Goal: Task Accomplishment & Management: Use online tool/utility

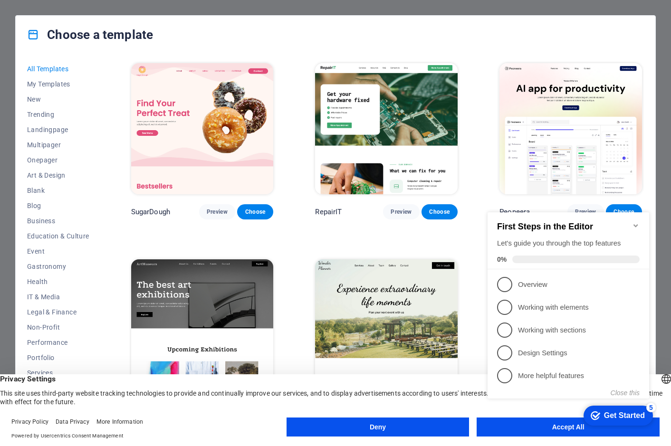
click at [636, 224] on icon "Minimize checklist" at bounding box center [635, 225] width 4 height 3
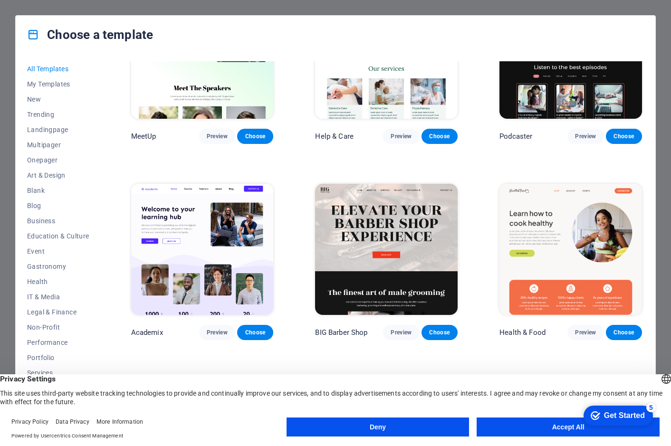
scroll to position [665, 0]
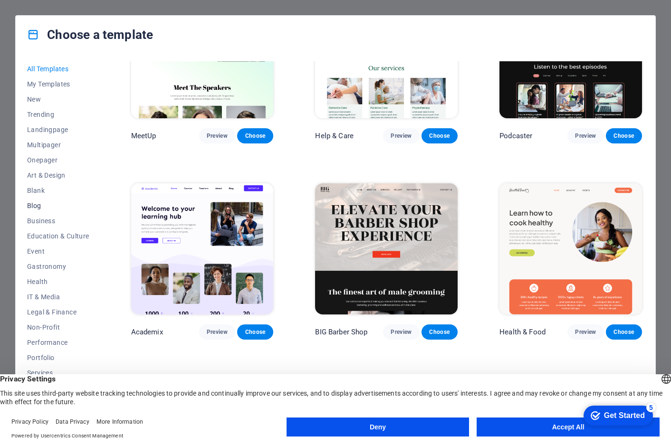
click at [32, 207] on span "Blog" at bounding box center [58, 206] width 62 height 8
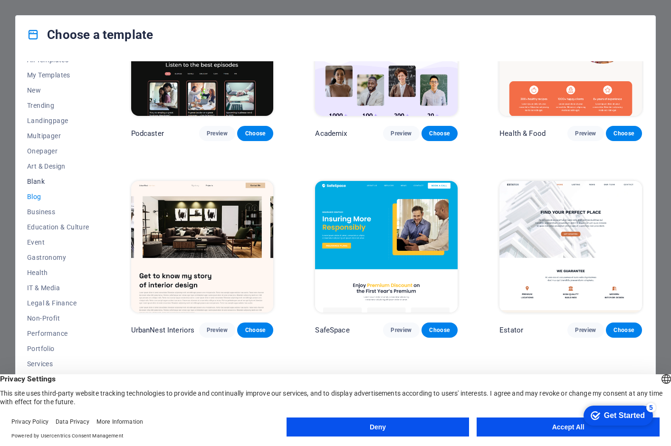
scroll to position [22, 0]
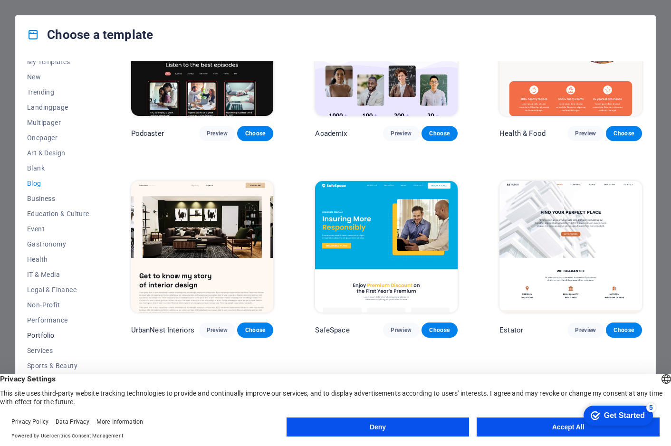
click at [42, 335] on span "Portfolio" at bounding box center [58, 336] width 62 height 8
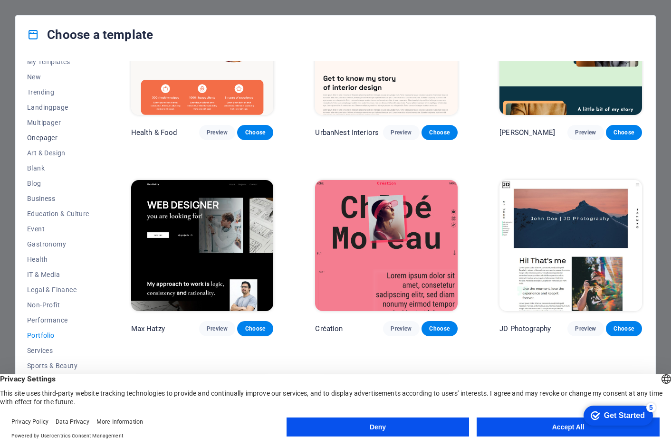
click at [34, 136] on span "Onepager" at bounding box center [58, 138] width 62 height 8
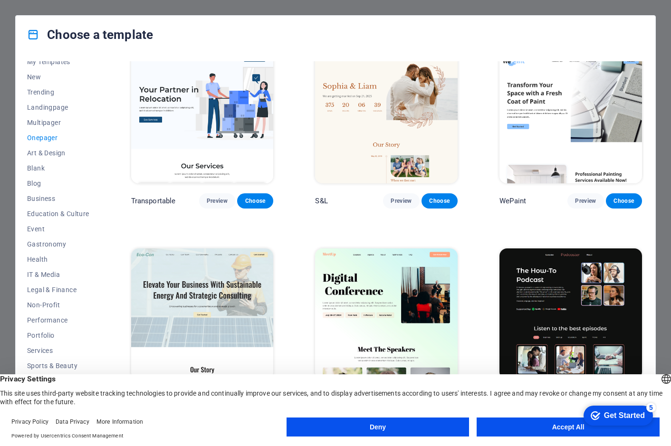
scroll to position [0, 0]
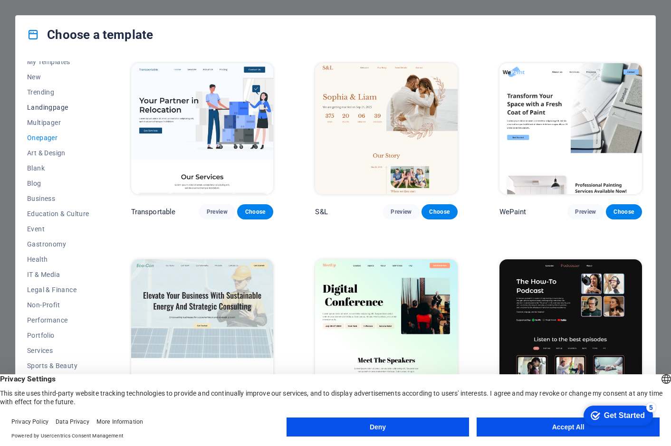
click at [48, 108] on span "Landingpage" at bounding box center [58, 108] width 62 height 8
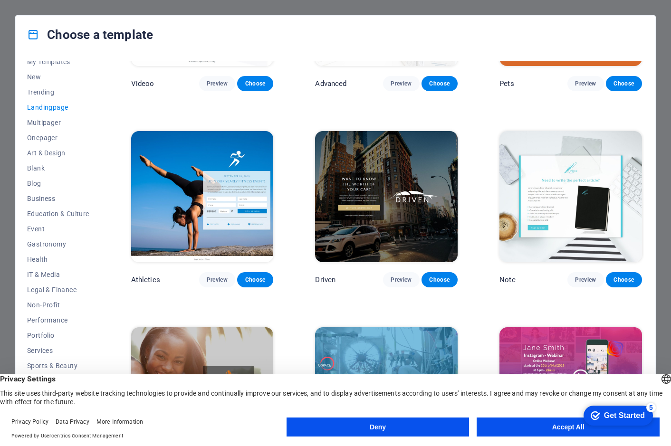
scroll to position [522, 0]
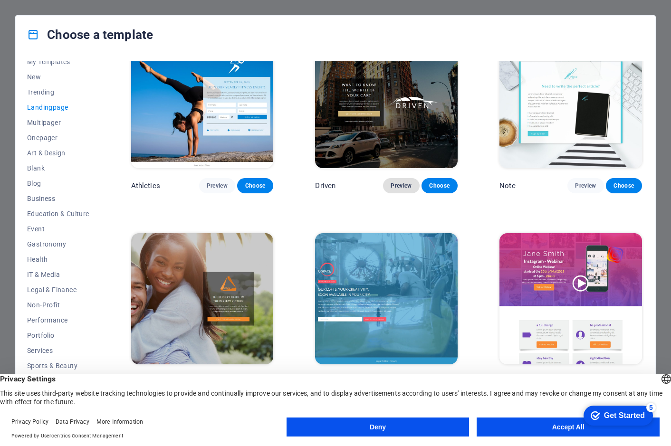
click at [401, 182] on span "Preview" at bounding box center [400, 186] width 21 height 8
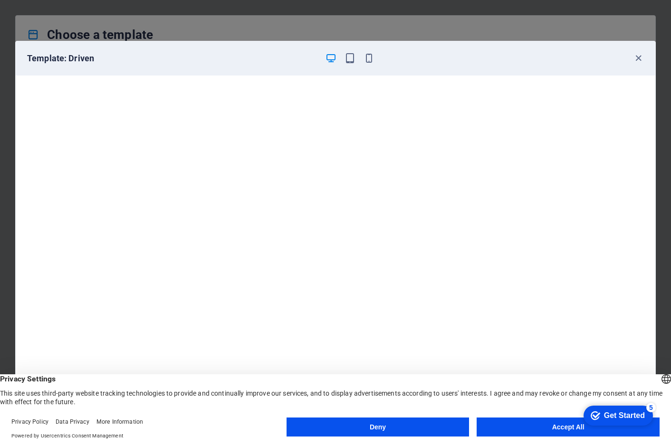
scroll to position [0, 0]
click at [636, 57] on icon "button" at bounding box center [638, 58] width 11 height 11
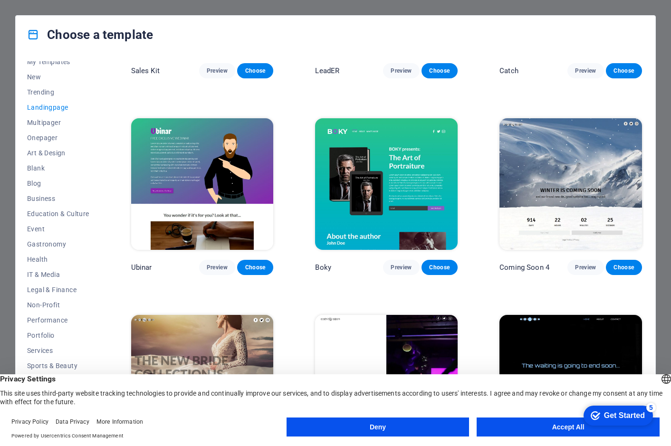
scroll to position [1318, 0]
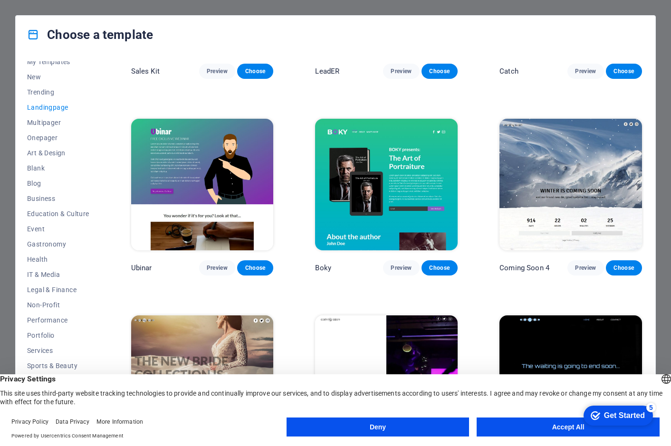
click at [539, 426] on button "Accept All" at bounding box center [567, 427] width 183 height 19
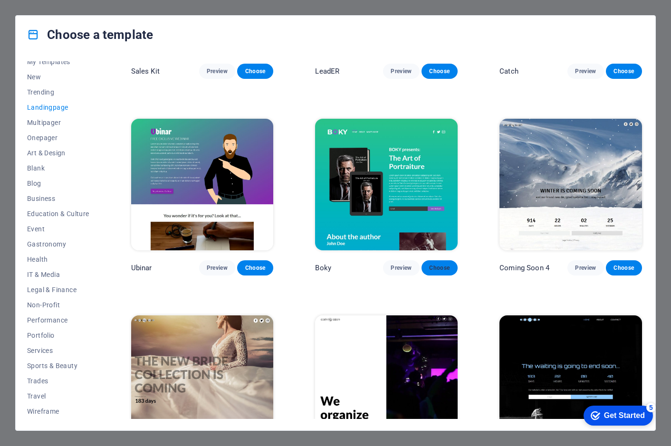
scroll to position [1361, 0]
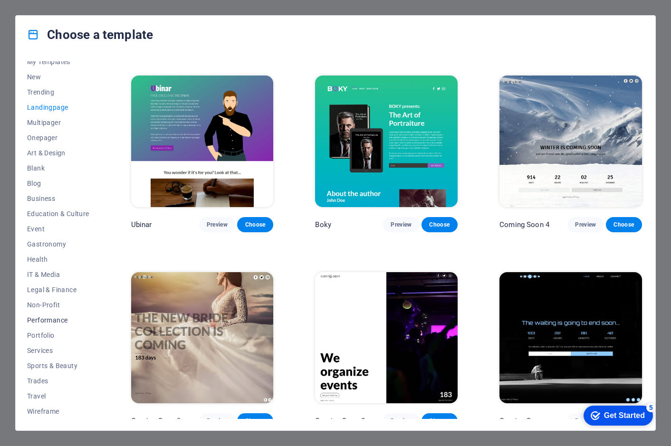
click at [48, 319] on span "Performance" at bounding box center [58, 320] width 62 height 8
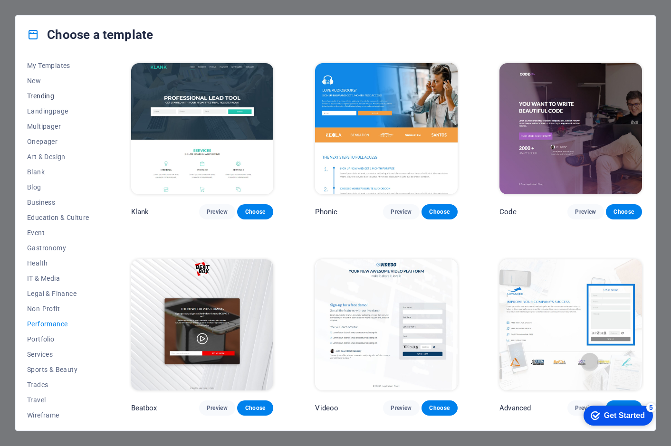
scroll to position [18, 0]
click at [44, 97] on span "Trending" at bounding box center [58, 97] width 62 height 8
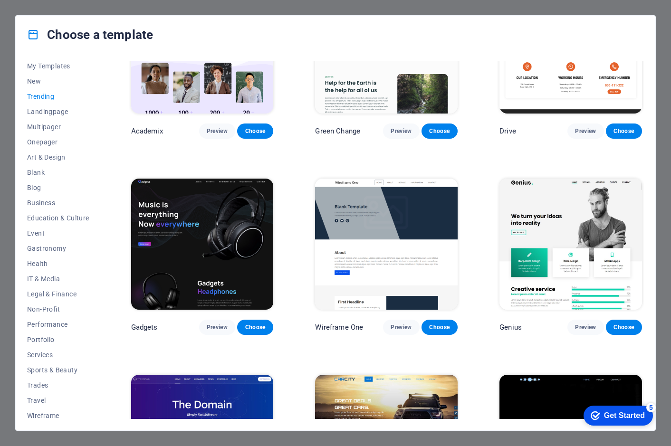
scroll to position [474, 0]
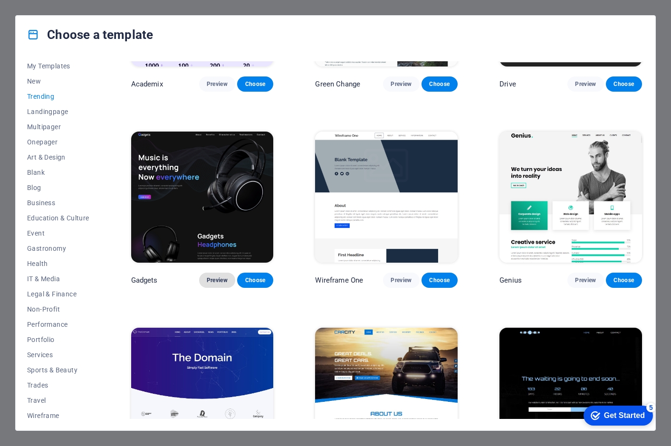
click at [217, 276] on span "Preview" at bounding box center [217, 280] width 21 height 8
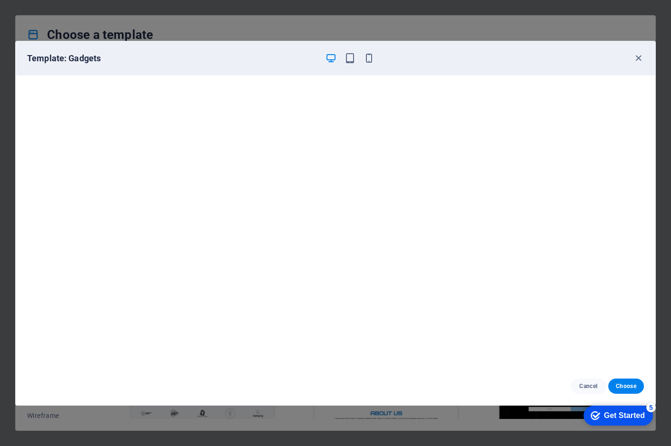
scroll to position [522, 0]
click at [627, 383] on span "Choose" at bounding box center [626, 386] width 20 height 8
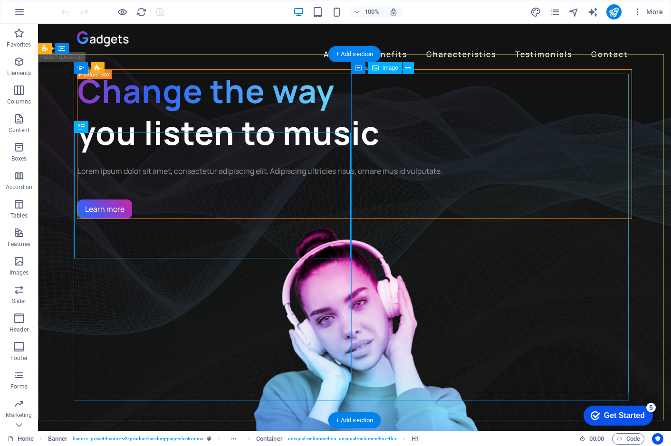
click at [495, 219] on figure "1/3" at bounding box center [354, 379] width 555 height 320
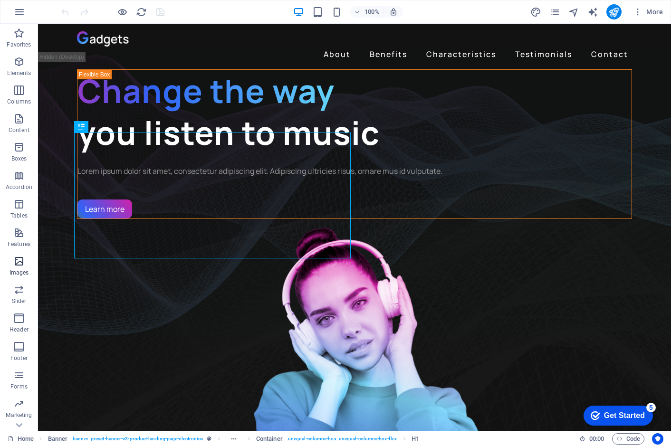
click at [15, 264] on icon "button" at bounding box center [18, 261] width 11 height 11
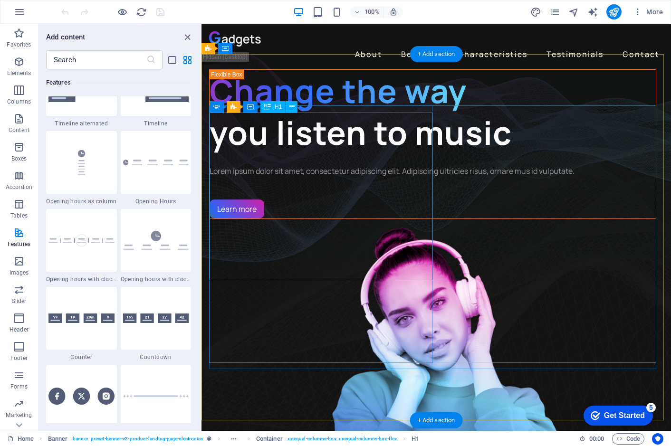
scroll to position [4057, 0]
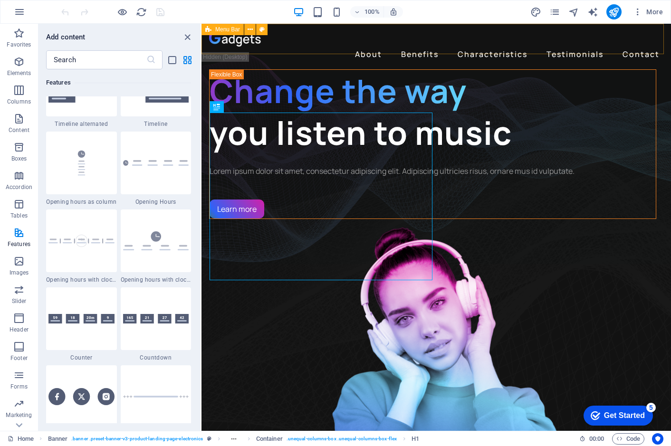
click at [219, 30] on span "Menu Bar" at bounding box center [227, 30] width 25 height 6
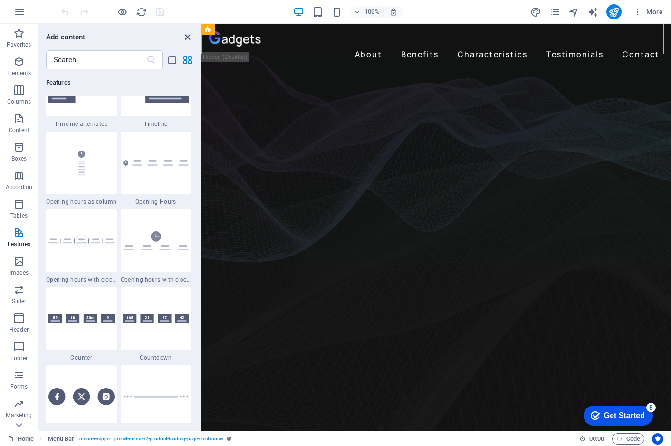
click at [187, 38] on icon "close panel" at bounding box center [187, 37] width 11 height 11
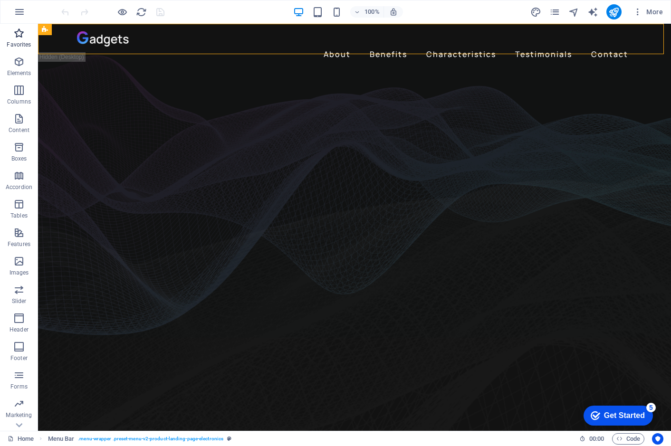
click at [19, 37] on icon "button" at bounding box center [18, 33] width 11 height 11
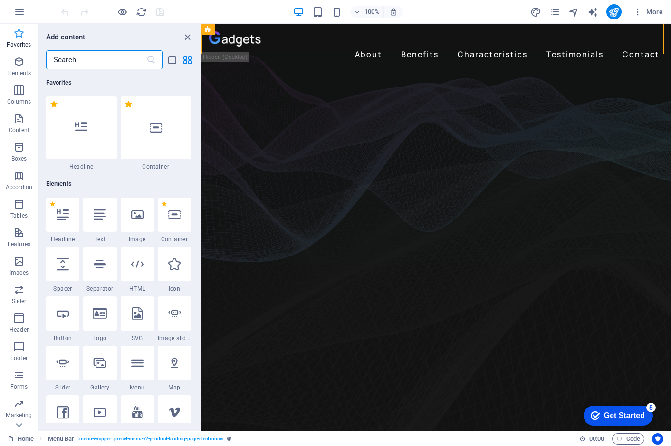
click at [19, 37] on icon "button" at bounding box center [18, 33] width 11 height 11
click at [21, 64] on icon "button" at bounding box center [18, 61] width 11 height 11
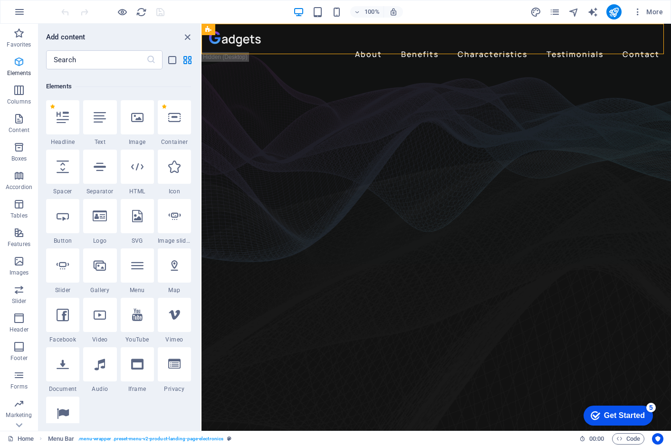
scroll to position [101, 0]
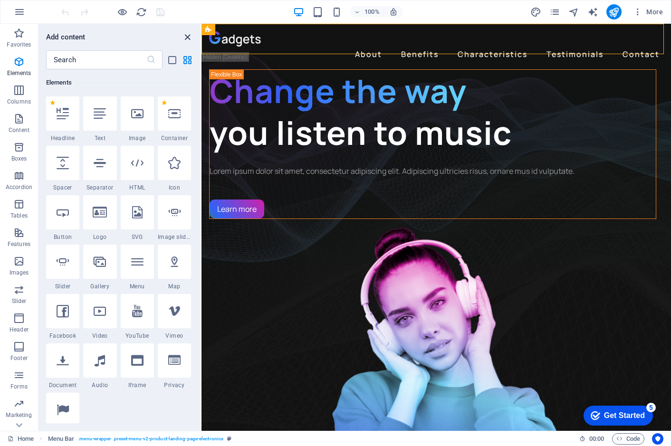
click at [185, 37] on icon "close panel" at bounding box center [187, 37] width 11 height 11
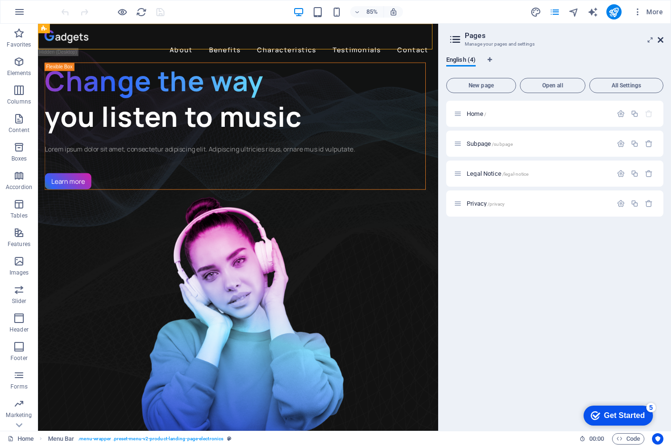
click at [657, 38] on icon at bounding box center [660, 40] width 6 height 8
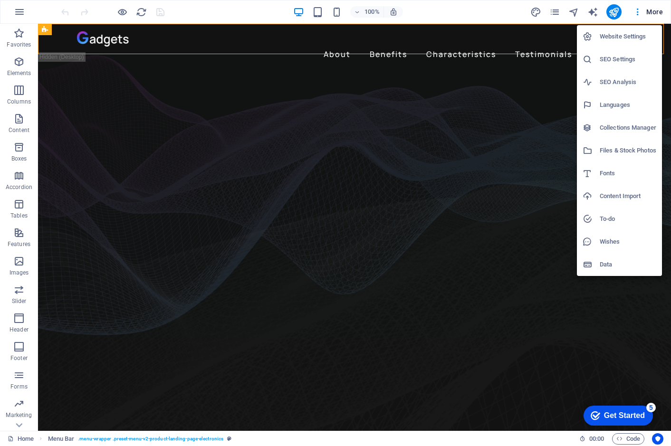
click at [22, 10] on div at bounding box center [335, 223] width 671 height 446
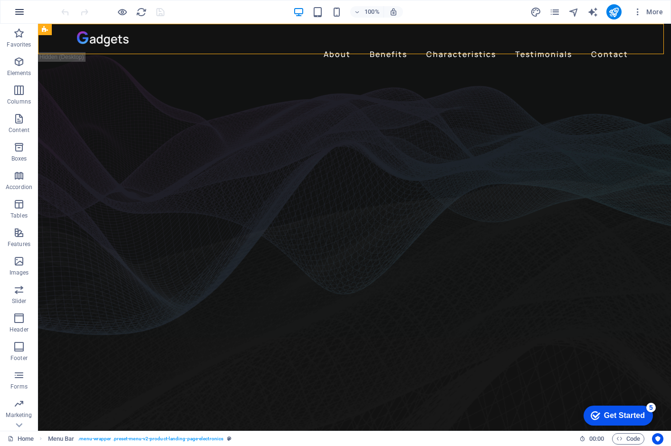
click at [19, 11] on icon "button" at bounding box center [19, 11] width 11 height 11
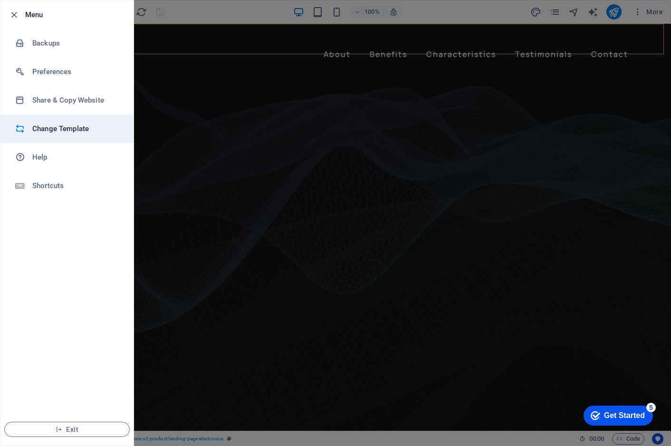
click at [78, 124] on h6 "Change Template" at bounding box center [76, 128] width 88 height 11
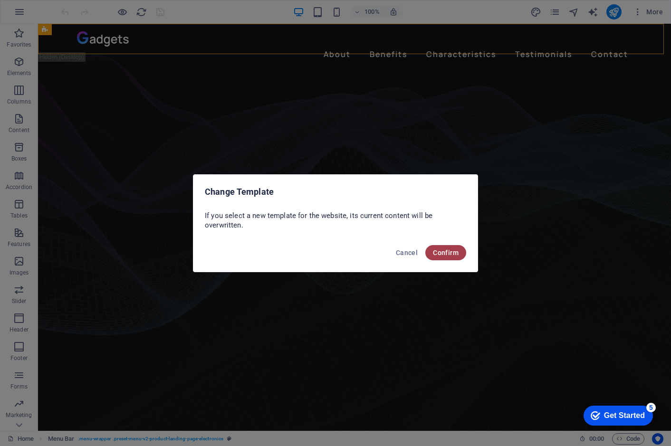
click at [444, 253] on span "Confirm" at bounding box center [446, 253] width 26 height 8
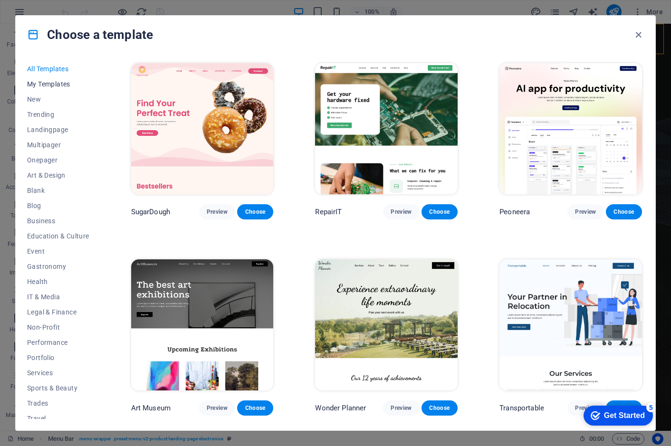
click at [60, 85] on span "My Templates" at bounding box center [58, 84] width 62 height 8
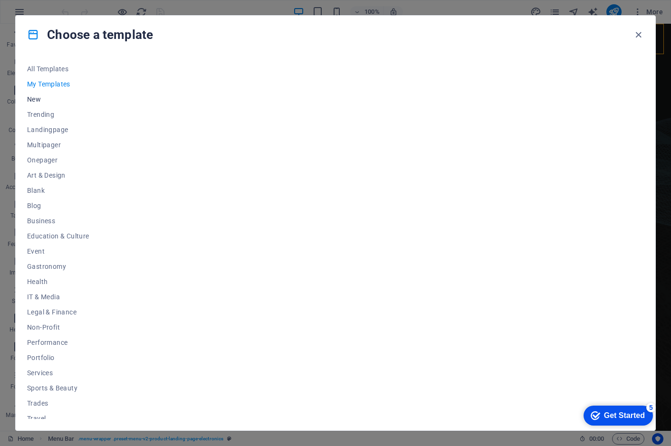
click at [34, 96] on span "New" at bounding box center [58, 99] width 62 height 8
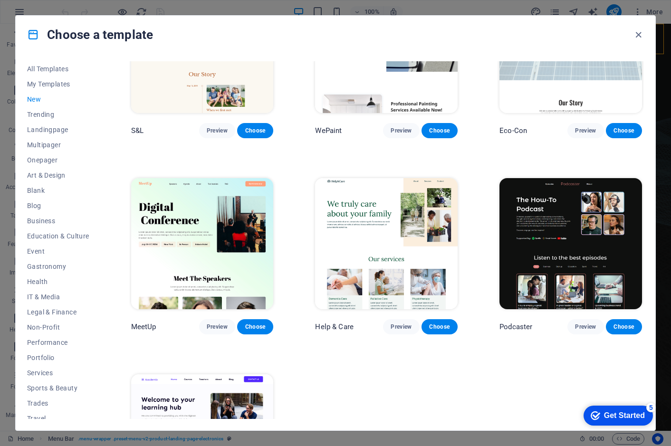
scroll to position [580, 0]
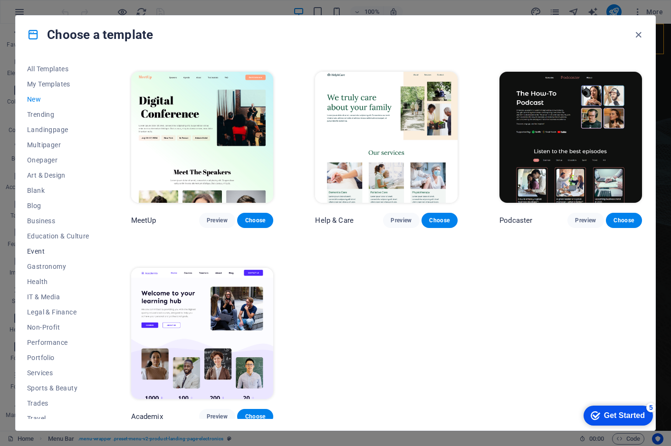
click at [39, 252] on span "Event" at bounding box center [58, 251] width 62 height 8
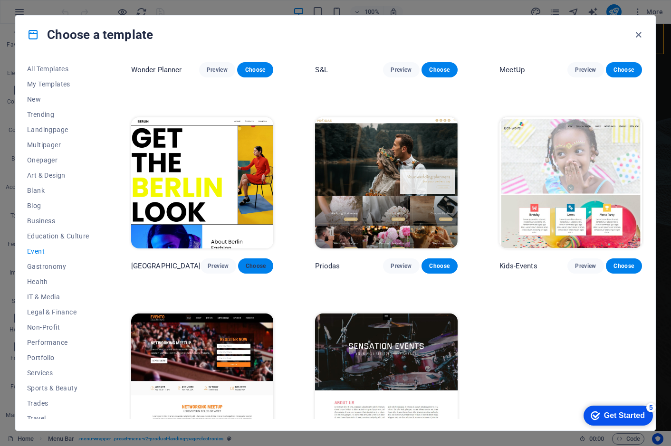
scroll to position [143, 0]
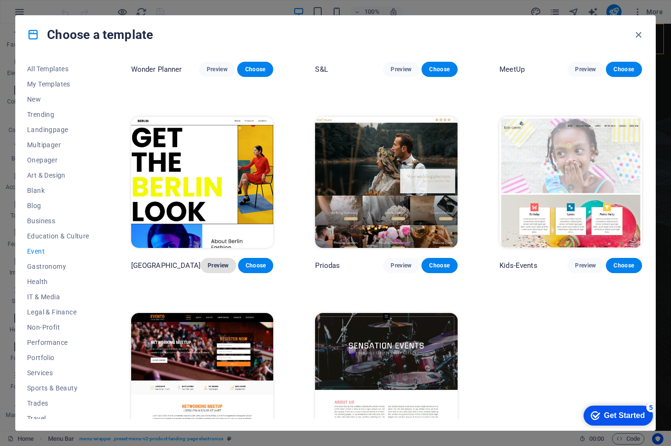
click at [220, 262] on span "Preview" at bounding box center [218, 266] width 20 height 8
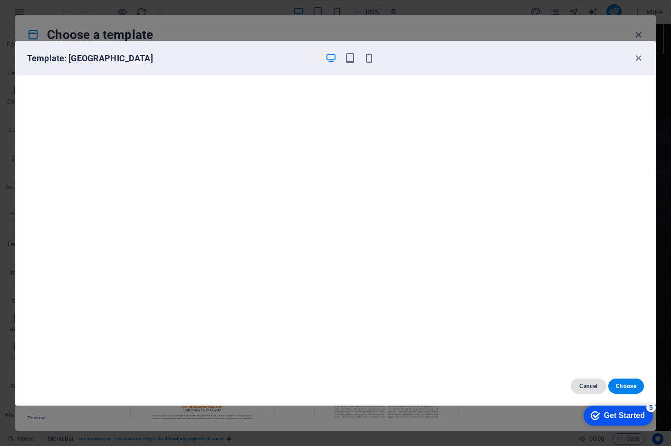
click at [592, 383] on span "Cancel" at bounding box center [588, 386] width 20 height 8
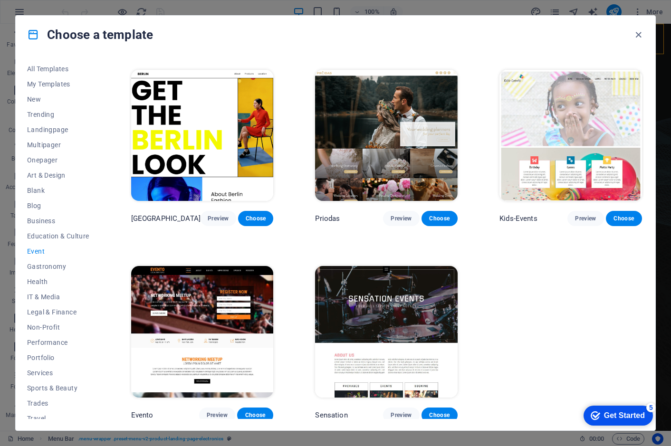
scroll to position [190, 0]
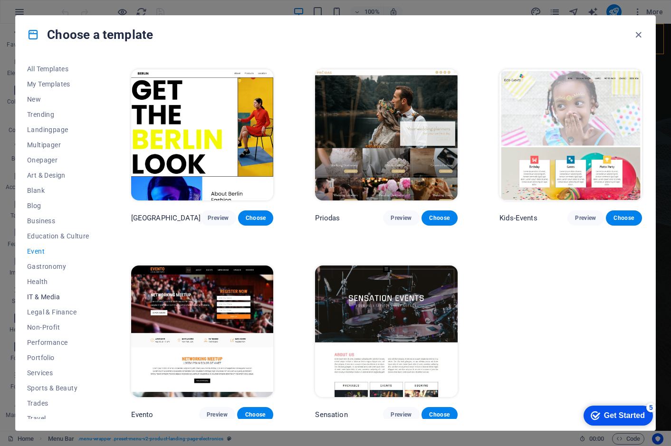
click at [46, 297] on span "IT & Media" at bounding box center [58, 297] width 62 height 8
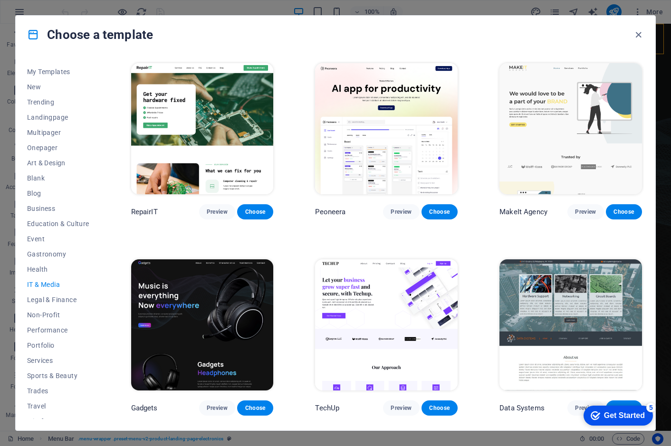
scroll to position [22, 0]
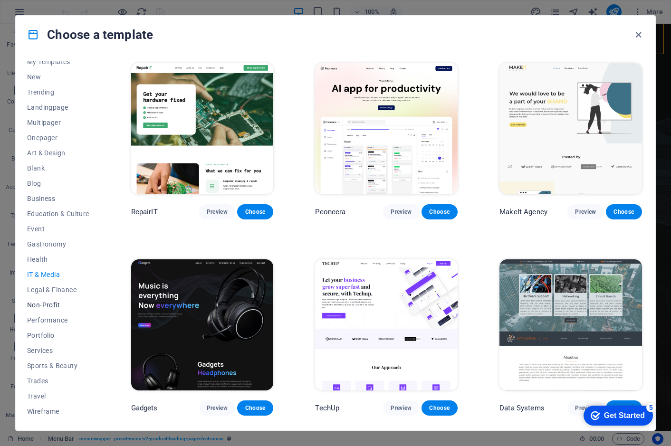
click at [42, 302] on span "Non-Profit" at bounding box center [58, 305] width 62 height 8
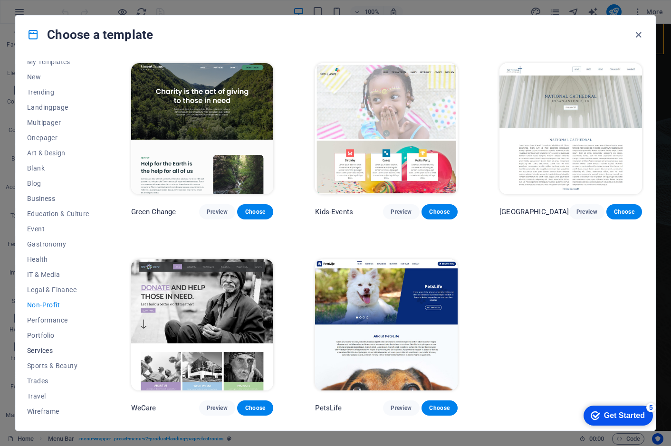
click at [41, 349] on span "Services" at bounding box center [58, 351] width 62 height 8
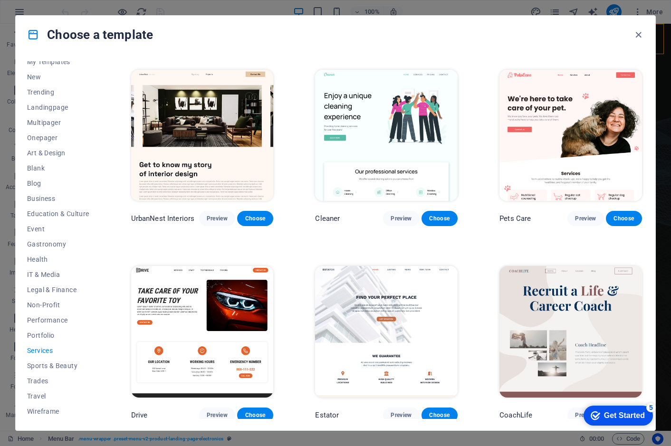
scroll to position [190, 0]
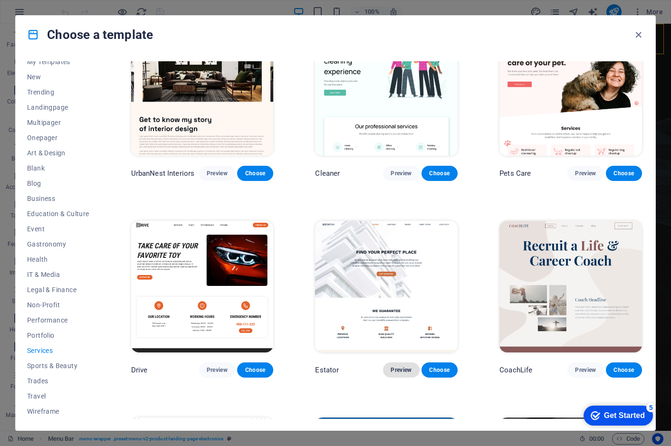
click at [403, 372] on button "Preview" at bounding box center [401, 369] width 36 height 15
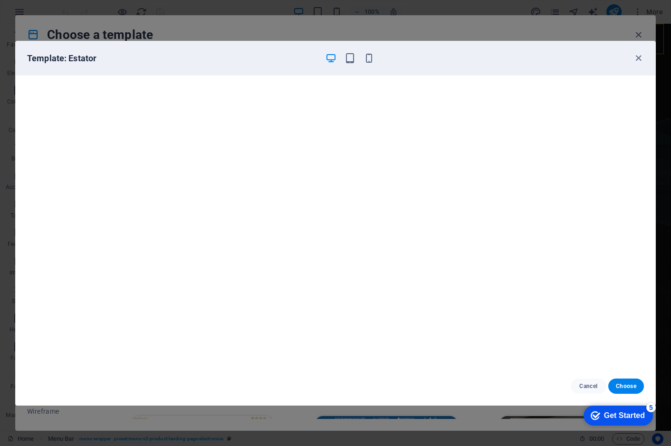
scroll to position [237, 0]
click at [622, 382] on span "Choose" at bounding box center [626, 386] width 20 height 8
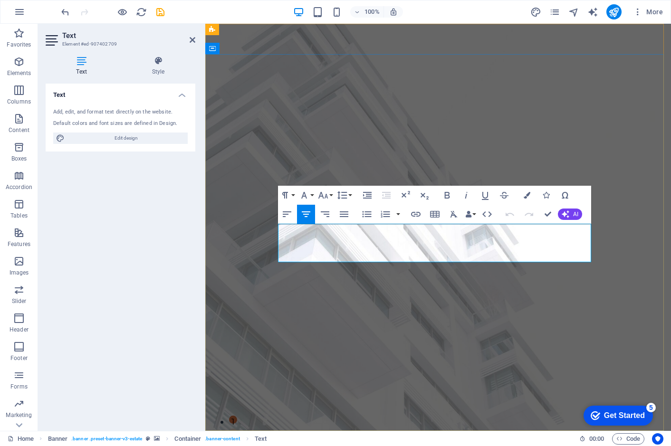
drag, startPoint x: 584, startPoint y: 256, endPoint x: 295, endPoint y: 230, distance: 289.5
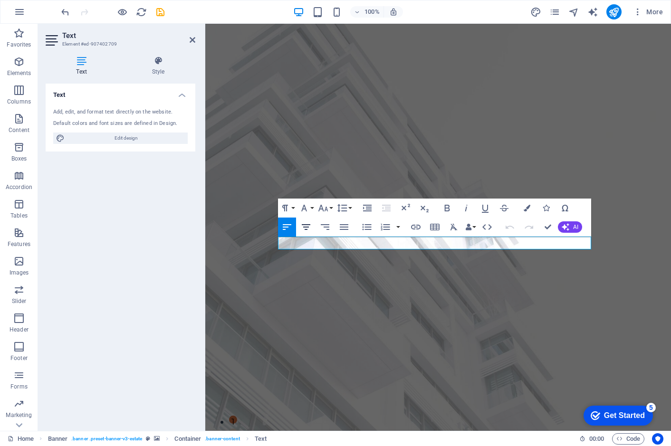
click at [308, 228] on icon "button" at bounding box center [305, 226] width 11 height 11
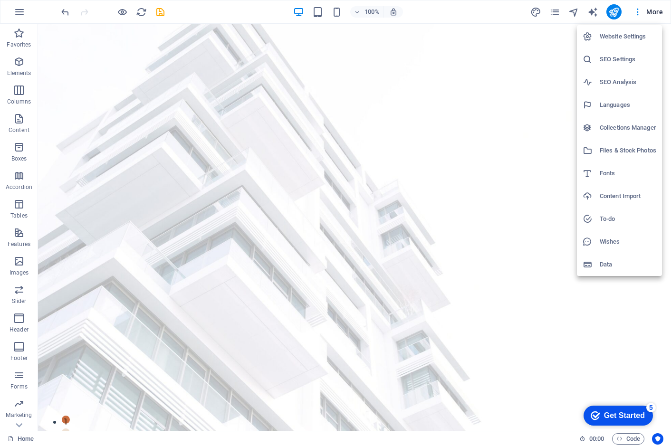
click at [636, 9] on div at bounding box center [335, 223] width 671 height 446
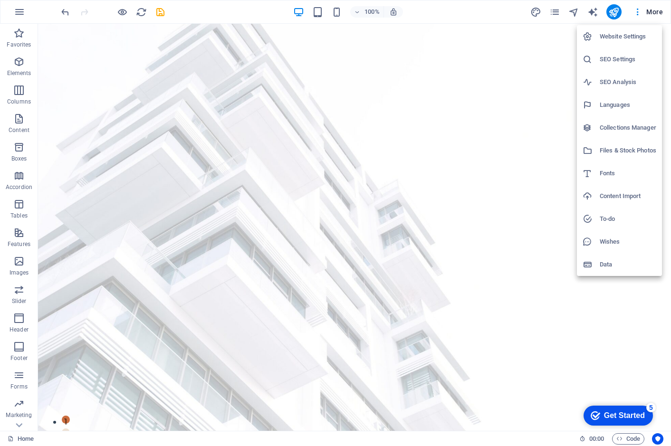
click at [544, 78] on div at bounding box center [335, 223] width 671 height 446
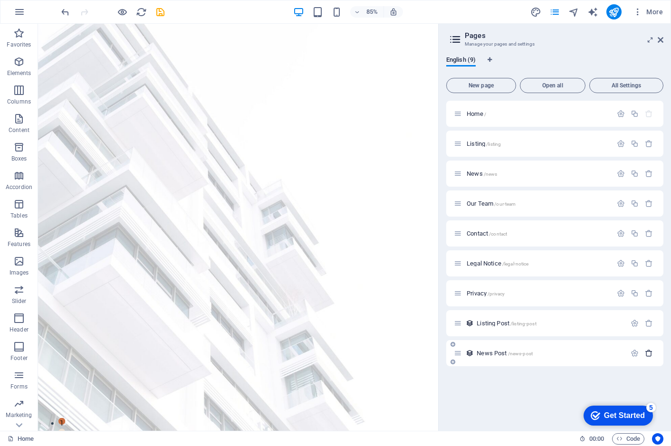
click at [648, 351] on icon "button" at bounding box center [649, 353] width 8 height 8
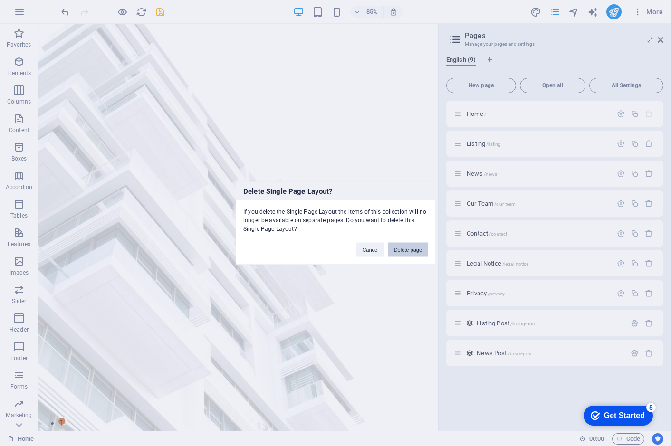
click at [413, 251] on button "Delete page" at bounding box center [407, 249] width 39 height 14
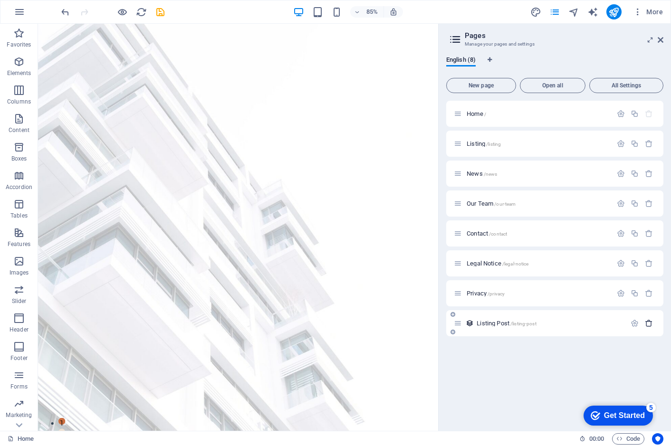
click at [649, 322] on icon "button" at bounding box center [649, 323] width 8 height 8
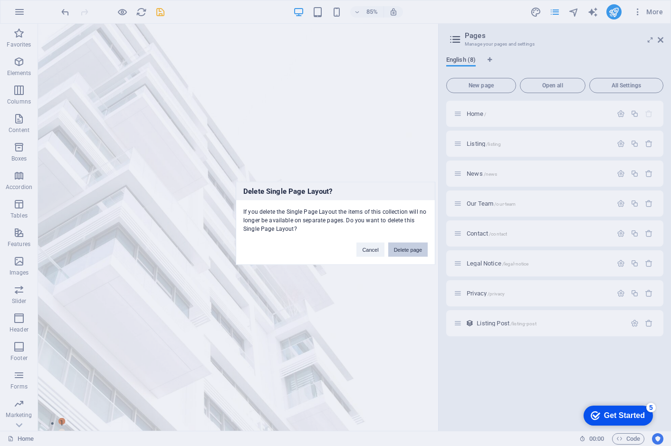
click at [418, 247] on button "Delete page" at bounding box center [407, 249] width 39 height 14
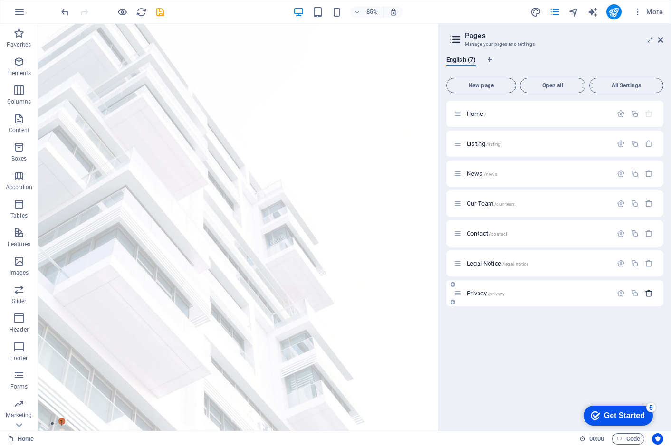
click at [650, 294] on icon "button" at bounding box center [649, 293] width 8 height 8
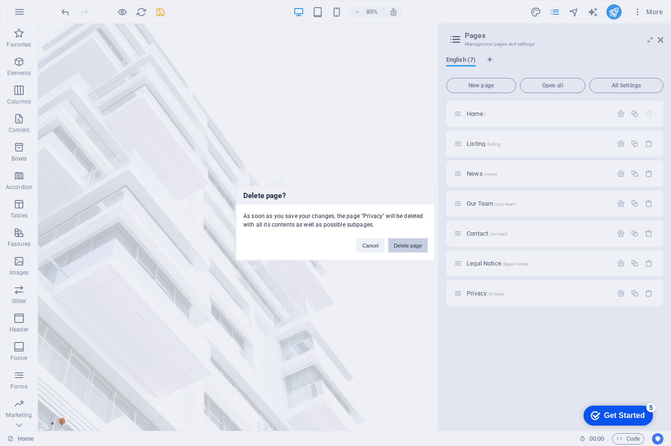
click at [412, 243] on button "Delete page" at bounding box center [407, 245] width 39 height 14
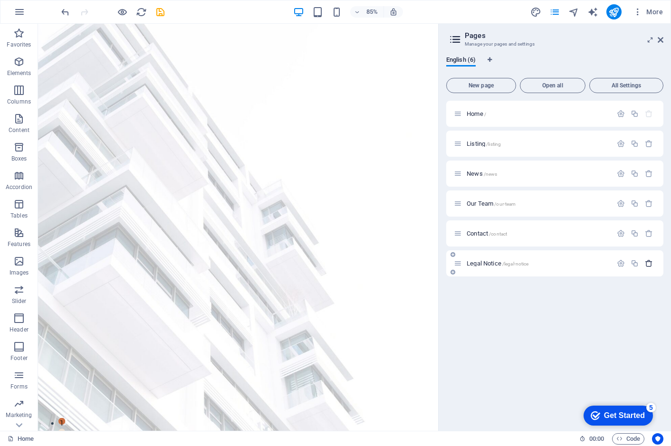
click at [647, 263] on icon "button" at bounding box center [649, 263] width 8 height 8
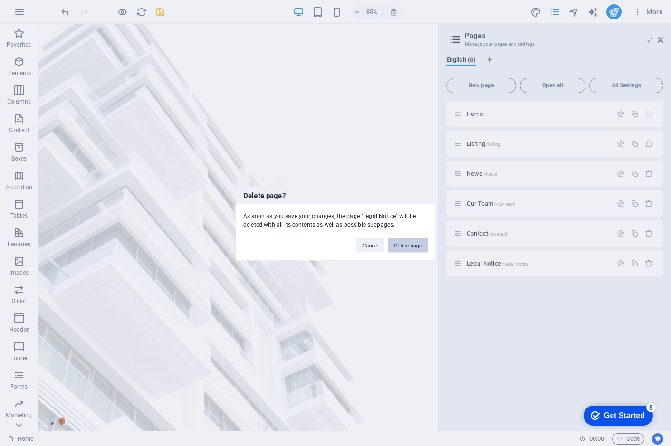
click at [414, 241] on button "Delete page" at bounding box center [407, 245] width 39 height 14
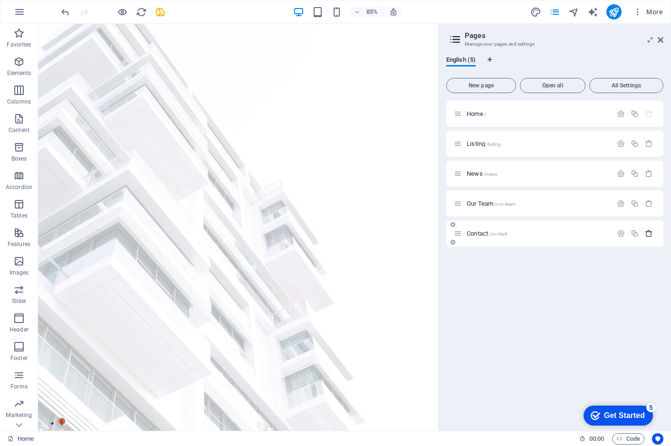
click at [648, 232] on icon "button" at bounding box center [649, 233] width 8 height 8
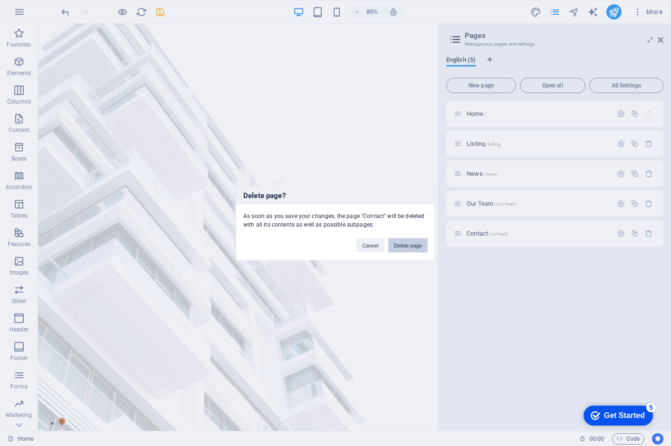
click at [402, 246] on button "Delete page" at bounding box center [407, 245] width 39 height 14
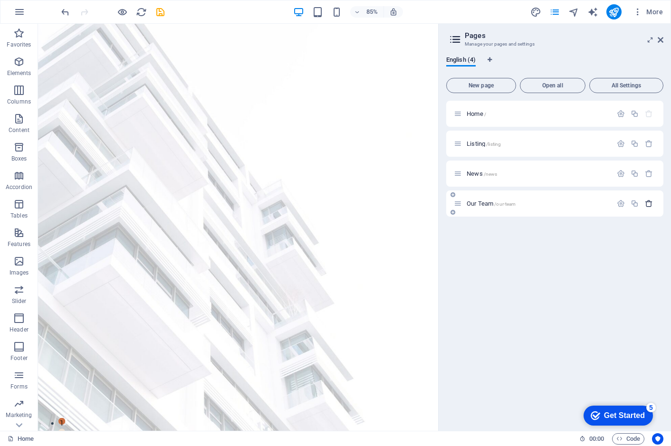
click at [648, 204] on icon "button" at bounding box center [649, 204] width 8 height 8
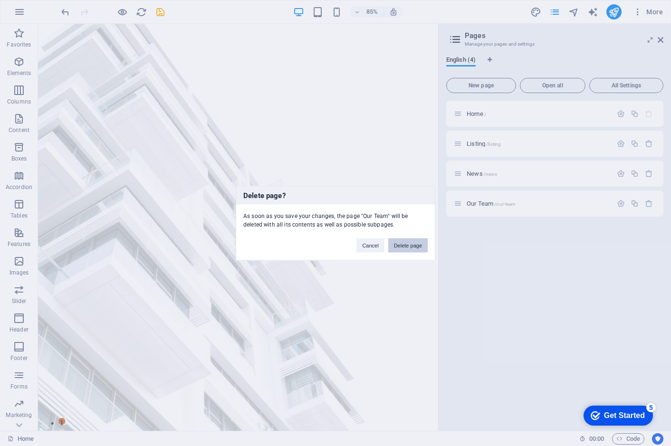
click at [412, 244] on button "Delete page" at bounding box center [407, 245] width 39 height 14
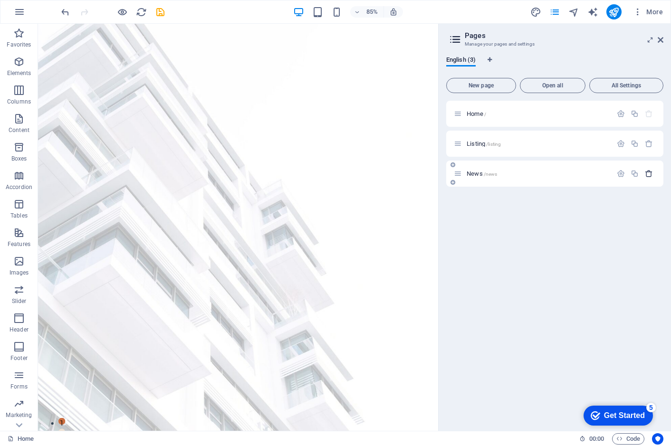
click at [646, 174] on icon "button" at bounding box center [649, 174] width 8 height 8
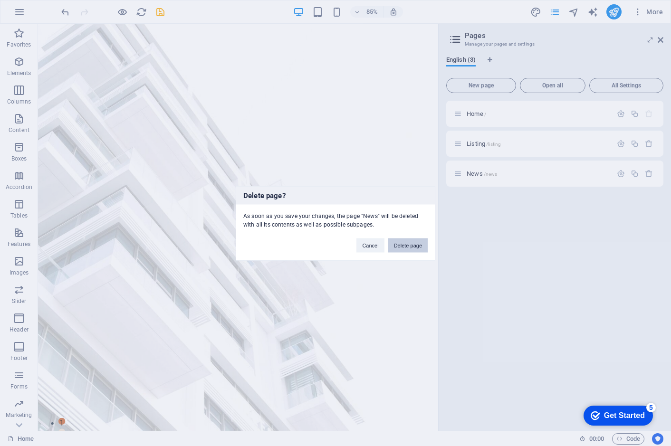
click at [412, 244] on button "Delete page" at bounding box center [407, 245] width 39 height 14
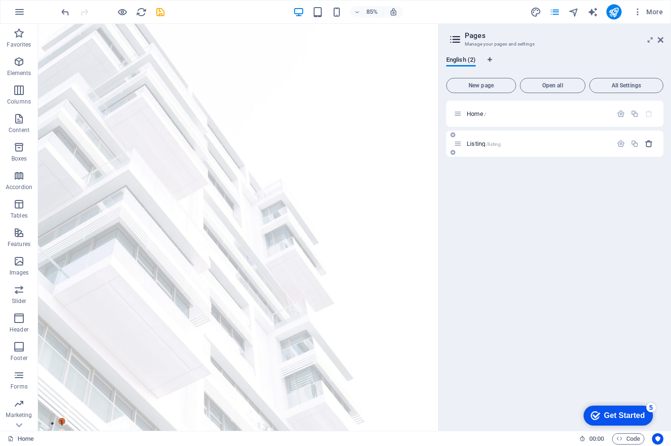
click at [649, 144] on icon "button" at bounding box center [649, 144] width 8 height 8
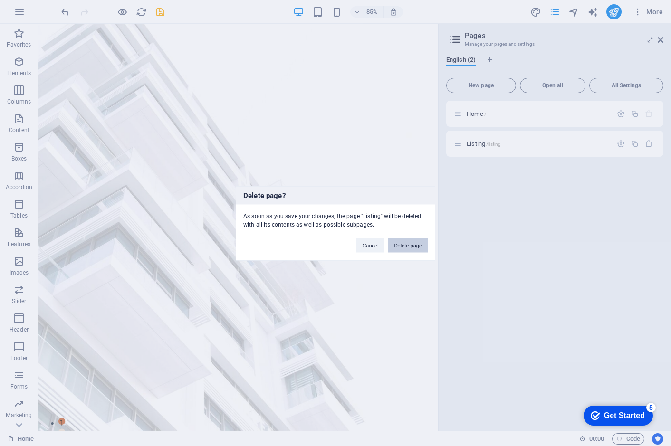
drag, startPoint x: 416, startPoint y: 242, endPoint x: 454, endPoint y: 258, distance: 41.5
click at [416, 242] on button "Delete page" at bounding box center [407, 245] width 39 height 14
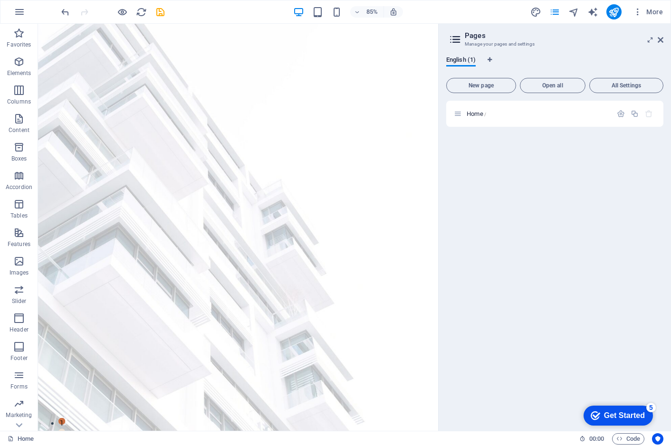
click at [575, 290] on div "Home /" at bounding box center [554, 262] width 217 height 323
click at [659, 41] on icon at bounding box center [660, 40] width 6 height 8
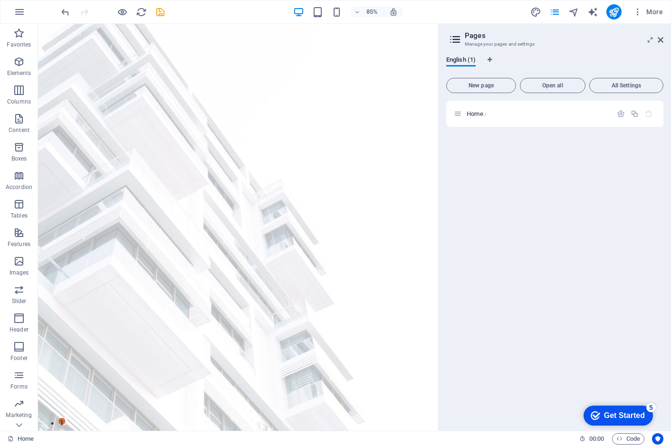
click at [616, 416] on div "Get Started" at bounding box center [624, 415] width 41 height 9
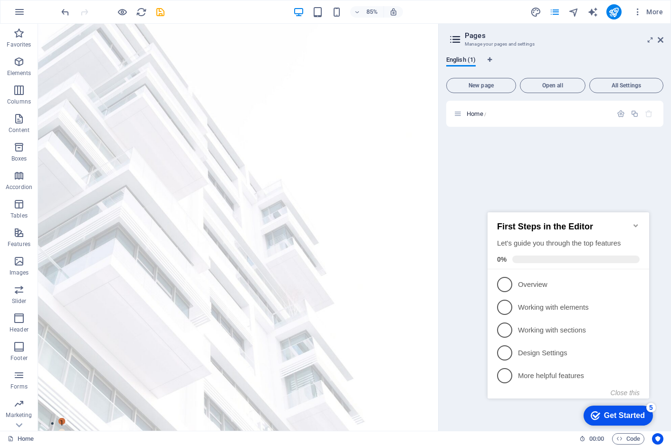
click at [528, 189] on div "Home /" at bounding box center [554, 262] width 217 height 323
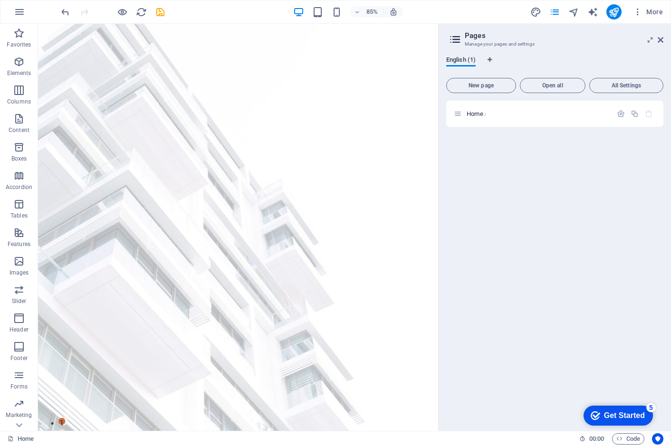
click at [465, 62] on span "English (1)" at bounding box center [460, 60] width 29 height 13
click at [589, 50] on div "English (1) New page Open all All Settings Home /" at bounding box center [554, 239] width 232 height 382
click at [661, 40] on icon at bounding box center [660, 40] width 6 height 8
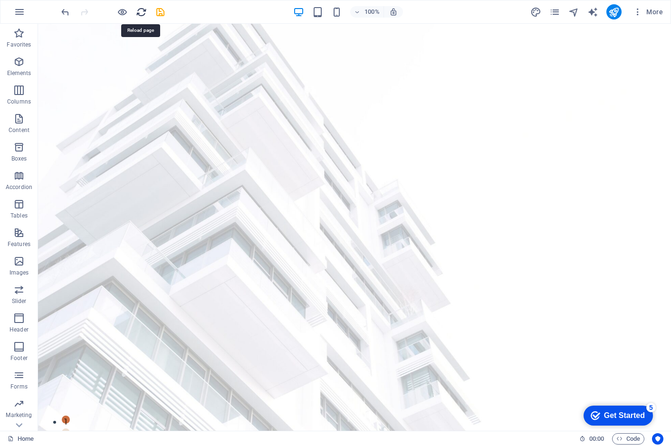
click at [0, 0] on icon "reload" at bounding box center [0, 0] width 0 height 0
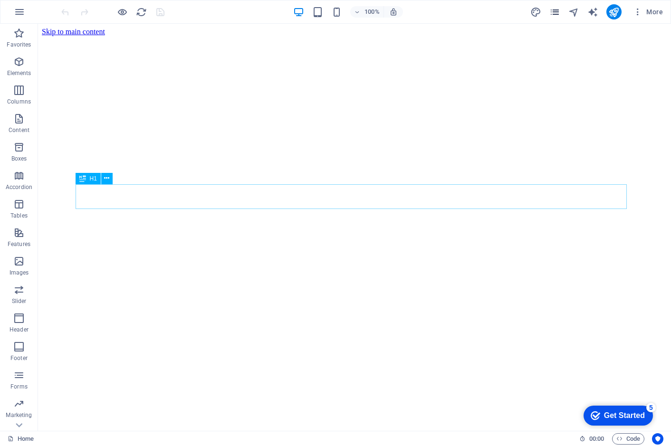
click at [555, 14] on icon "pages" at bounding box center [554, 12] width 11 height 11
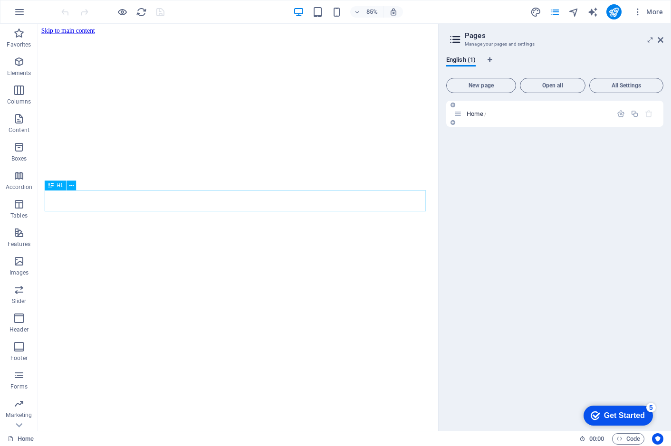
click at [461, 110] on icon at bounding box center [458, 114] width 8 height 8
click at [519, 186] on div "Home /" at bounding box center [554, 262] width 217 height 323
click at [618, 239] on div "Home /" at bounding box center [554, 262] width 217 height 323
click at [660, 40] on icon at bounding box center [660, 40] width 6 height 8
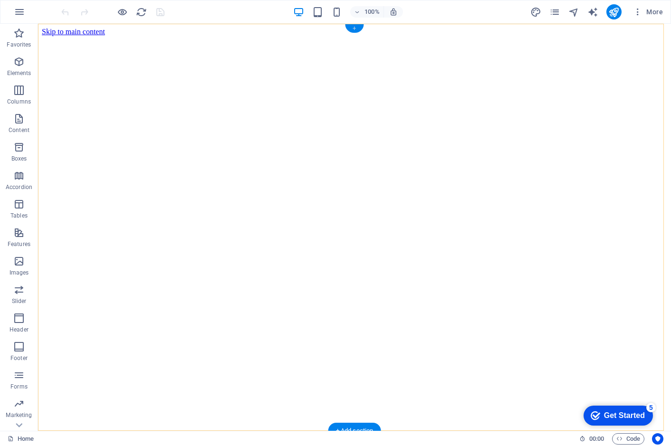
drag, startPoint x: 356, startPoint y: 28, endPoint x: 152, endPoint y: 4, distance: 205.2
click at [356, 28] on div "+" at bounding box center [354, 28] width 19 height 9
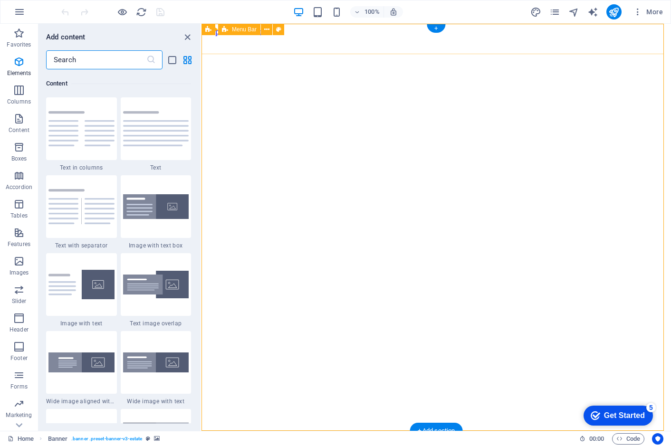
scroll to position [1662, 0]
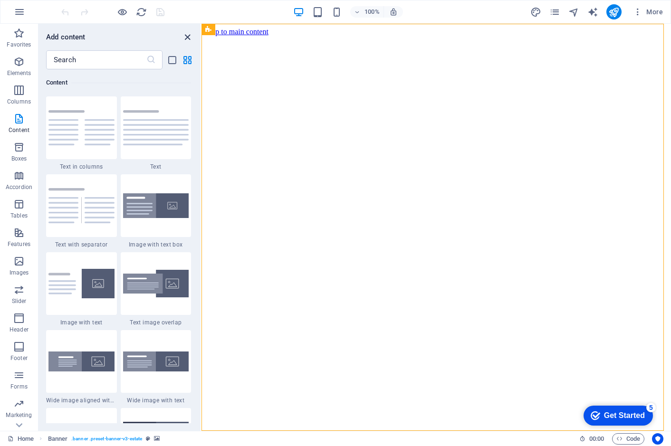
click at [187, 36] on icon "close panel" at bounding box center [187, 37] width 11 height 11
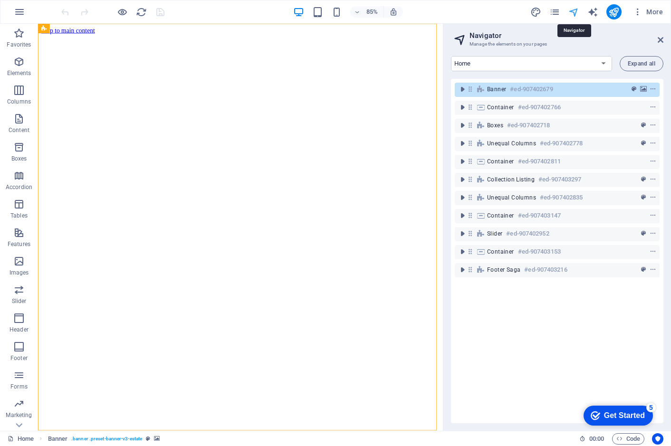
click at [658, 38] on icon at bounding box center [660, 40] width 6 height 8
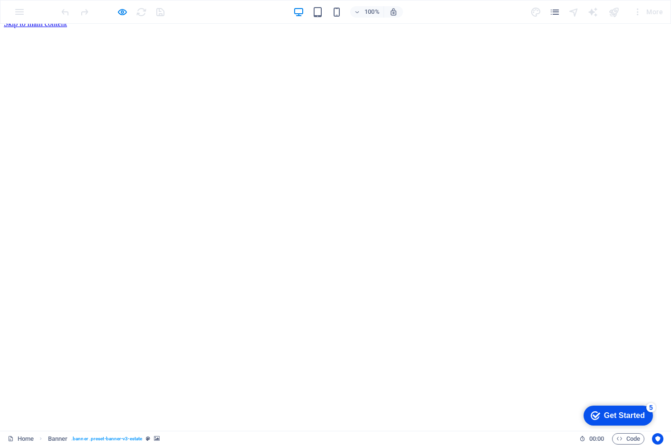
scroll to position [0, 0]
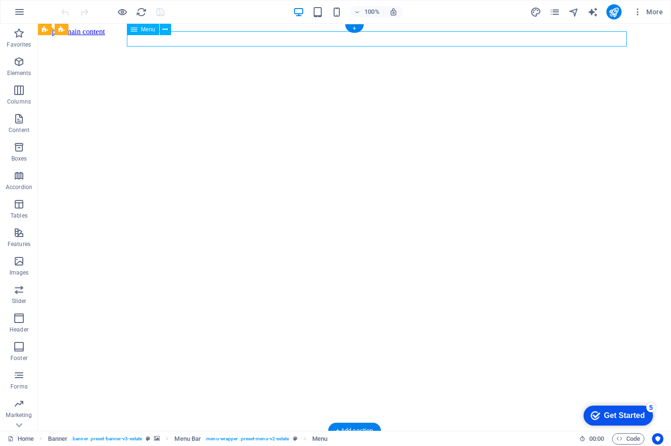
select select
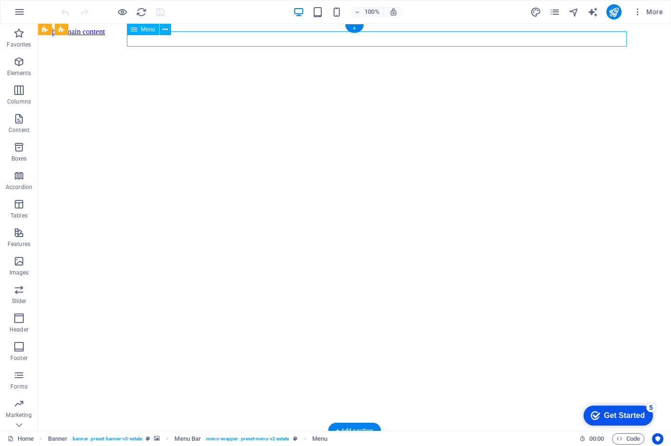
select select
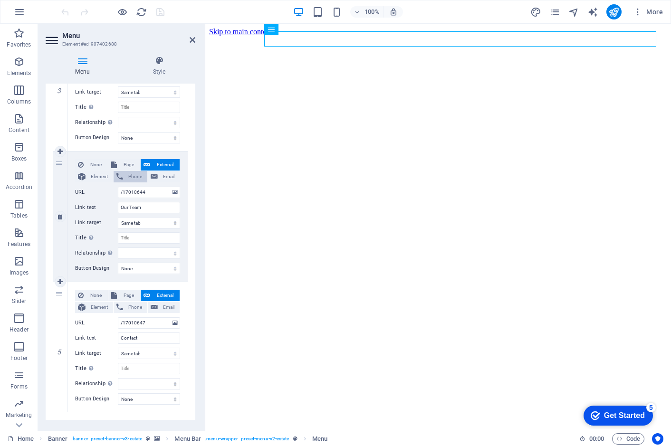
scroll to position [430, 0]
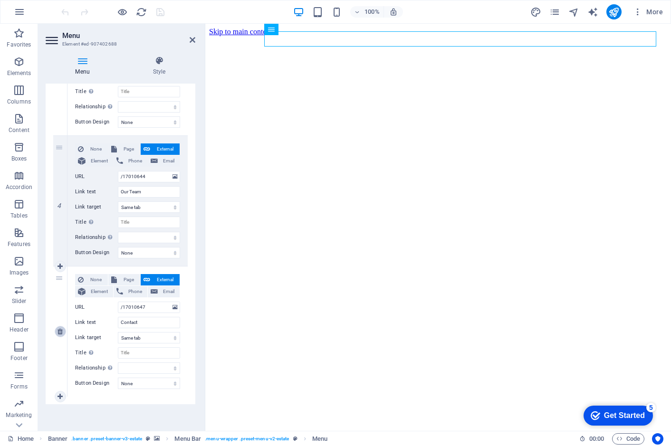
click at [59, 333] on icon at bounding box center [59, 331] width 5 height 7
select select
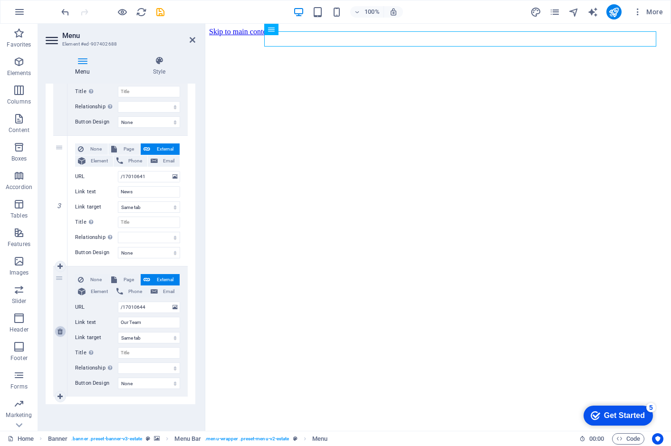
click at [59, 331] on icon at bounding box center [59, 331] width 5 height 7
select select
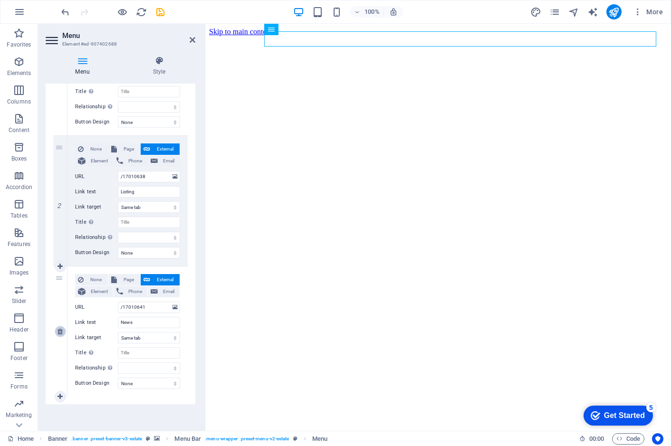
click at [59, 331] on icon at bounding box center [59, 331] width 5 height 7
select select
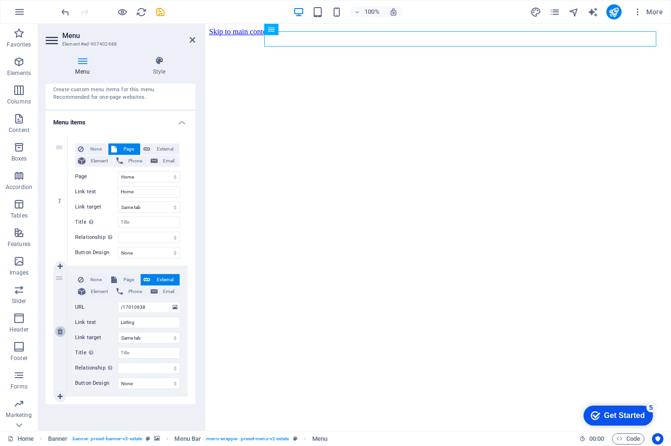
click at [62, 332] on icon at bounding box center [59, 331] width 5 height 7
select select
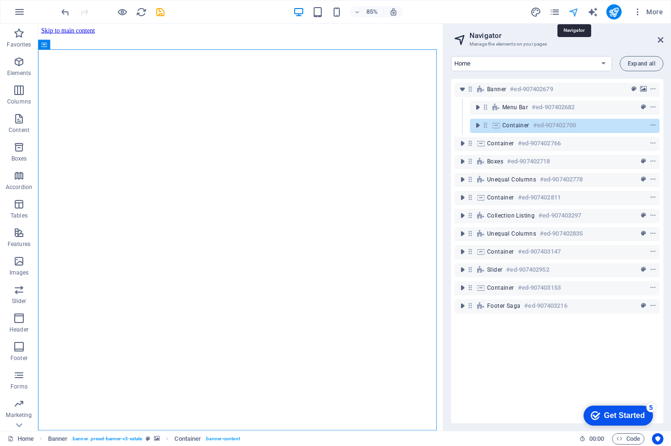
click at [556, 12] on icon "pages" at bounding box center [554, 12] width 11 height 11
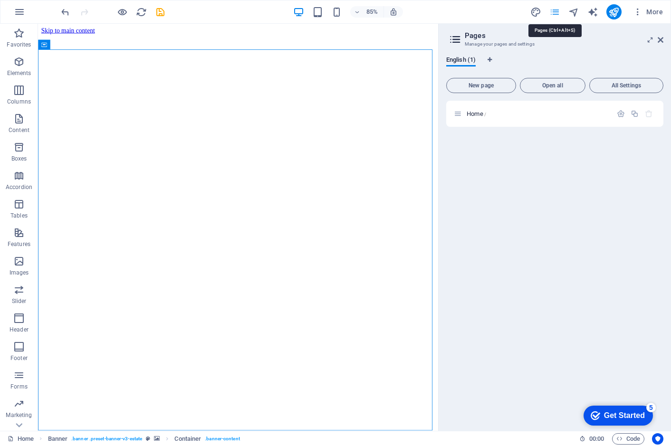
click at [556, 12] on icon "pages" at bounding box center [554, 12] width 11 height 11
click at [622, 113] on icon "button" at bounding box center [621, 114] width 8 height 8
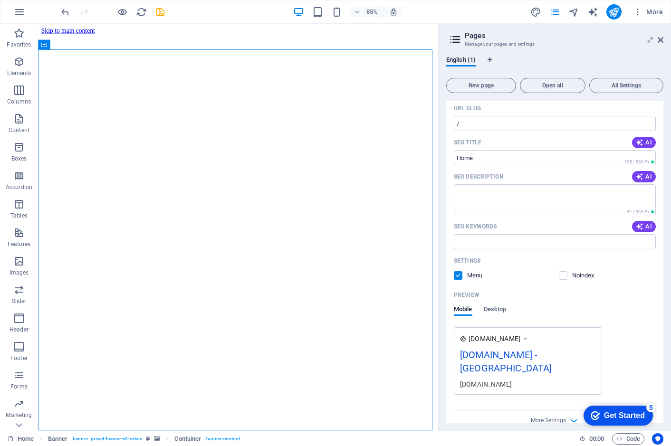
scroll to position [61, 0]
click at [501, 309] on span "Desktop" at bounding box center [495, 309] width 23 height 13
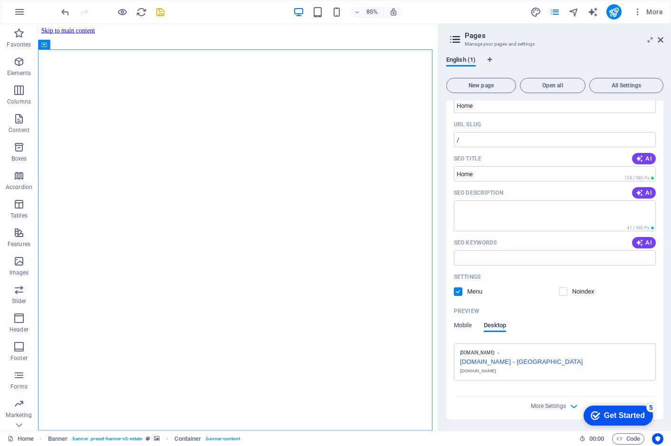
scroll to position [44, 0]
click at [570, 407] on icon "button" at bounding box center [573, 406] width 11 height 11
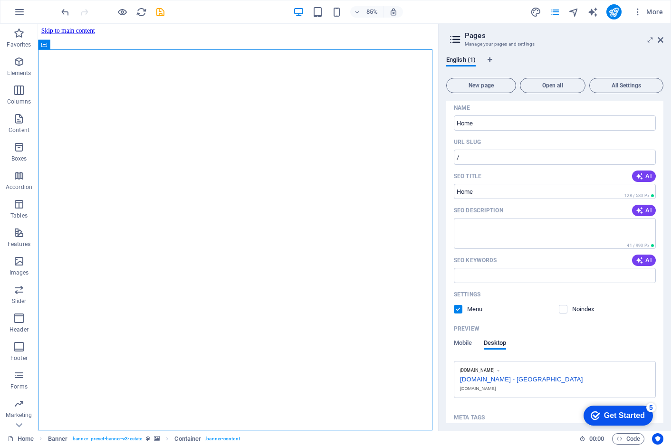
scroll to position [0, 0]
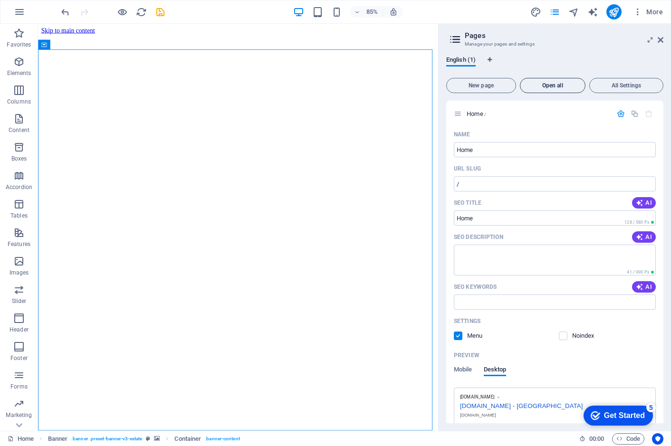
click at [555, 88] on span "Open all" at bounding box center [552, 86] width 57 height 6
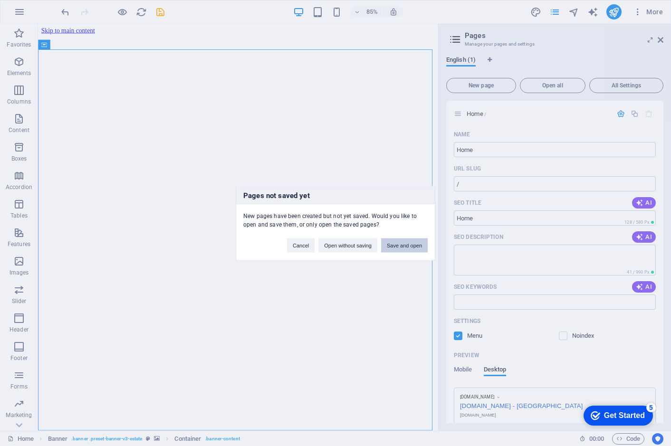
click at [405, 245] on button "Save and open" at bounding box center [404, 245] width 47 height 14
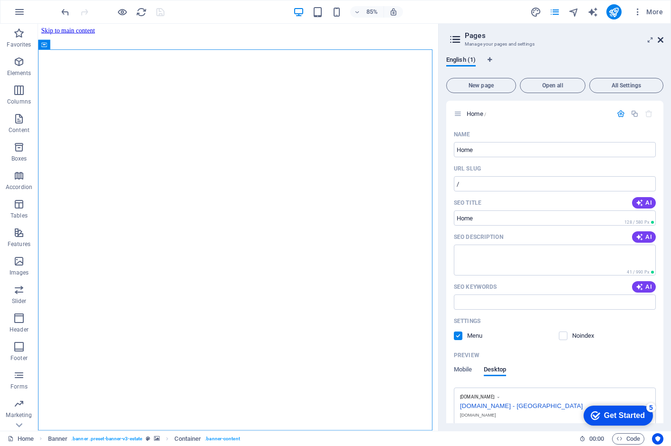
click at [662, 39] on icon at bounding box center [660, 40] width 6 height 8
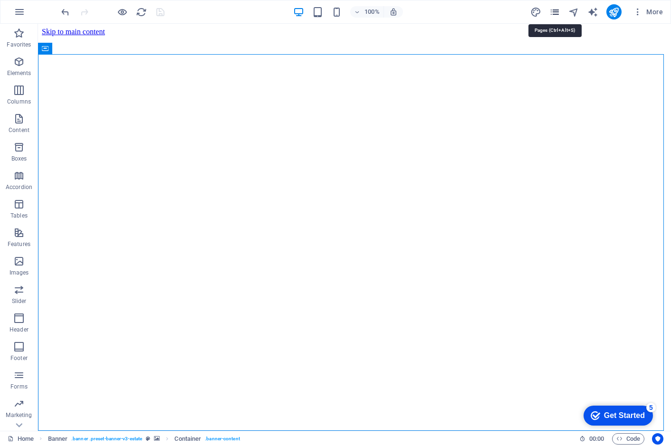
click at [559, 12] on icon "pages" at bounding box center [554, 12] width 11 height 11
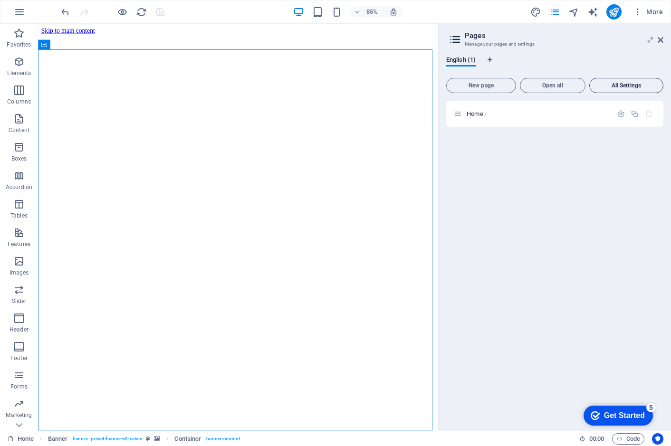
click at [622, 84] on span "All Settings" at bounding box center [626, 86] width 66 height 6
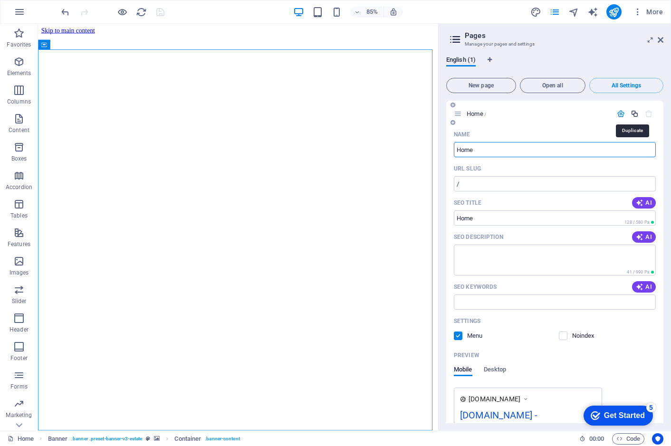
click at [635, 113] on icon "button" at bounding box center [634, 114] width 8 height 8
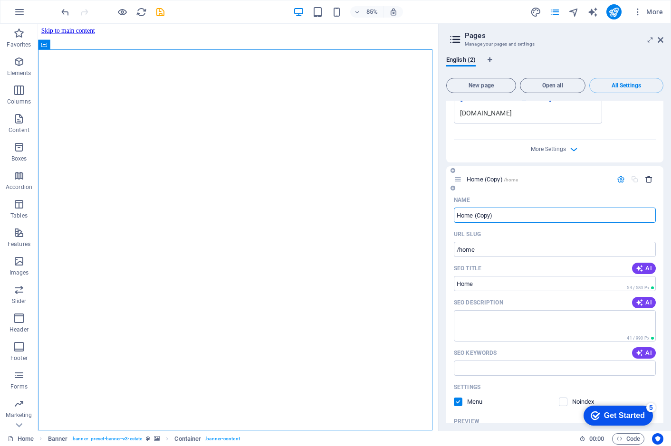
click at [647, 175] on icon "button" at bounding box center [649, 179] width 8 height 8
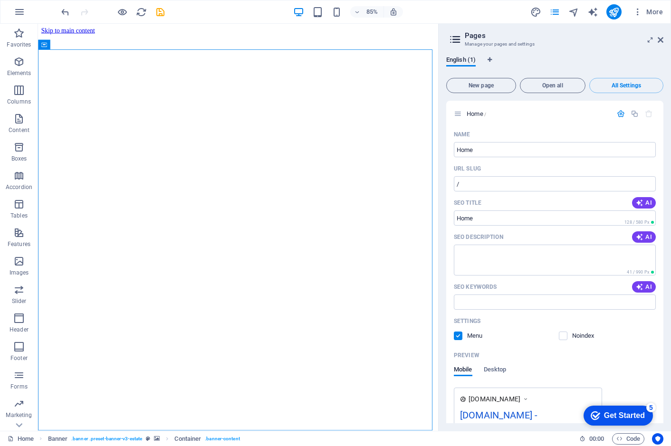
click at [460, 39] on icon at bounding box center [455, 39] width 14 height 13
click at [658, 39] on icon at bounding box center [660, 40] width 6 height 8
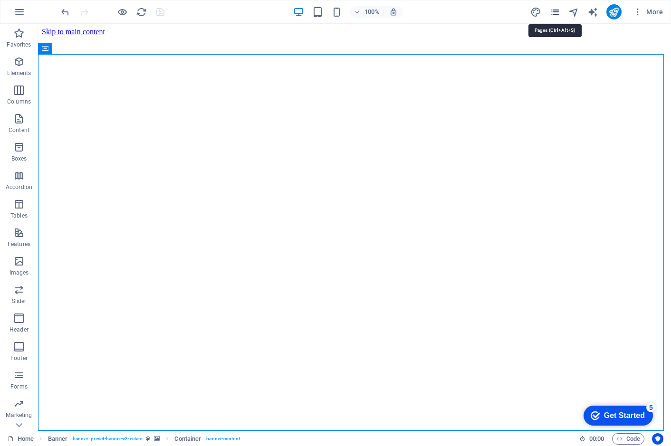
click at [558, 12] on icon "pages" at bounding box center [554, 12] width 11 height 11
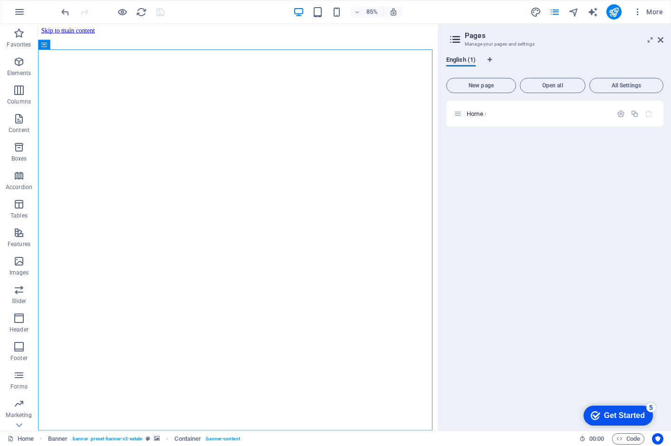
click at [574, 202] on div "Home /" at bounding box center [554, 262] width 217 height 323
click at [659, 41] on icon at bounding box center [660, 40] width 6 height 8
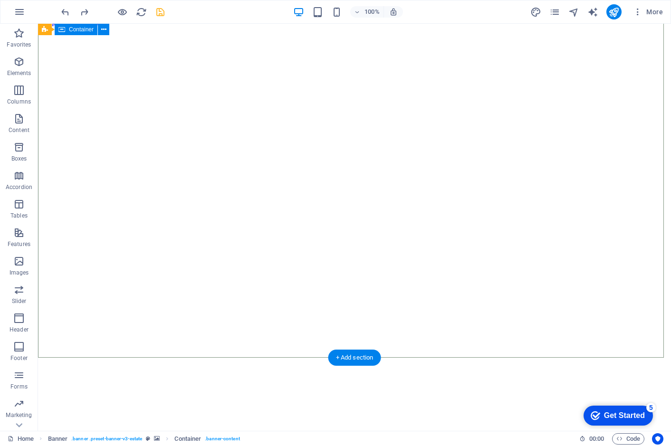
scroll to position [0, 0]
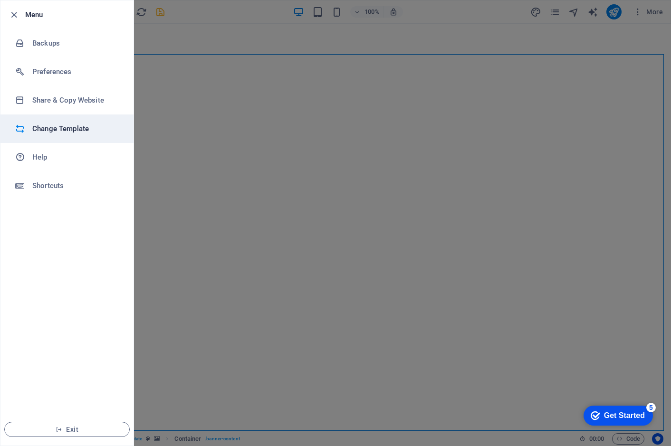
click at [38, 129] on h6 "Change Template" at bounding box center [76, 128] width 88 height 11
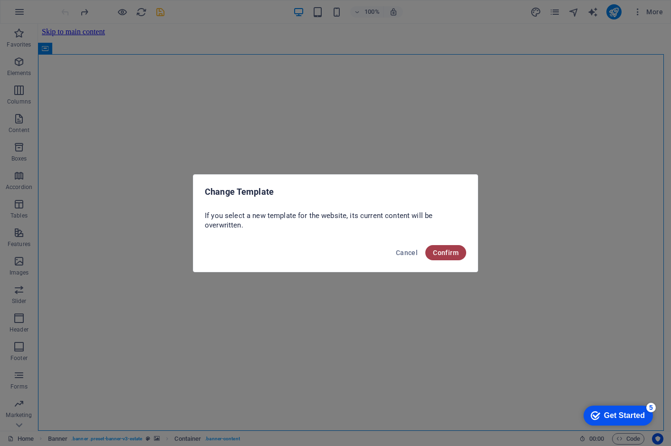
click at [442, 255] on span "Confirm" at bounding box center [446, 253] width 26 height 8
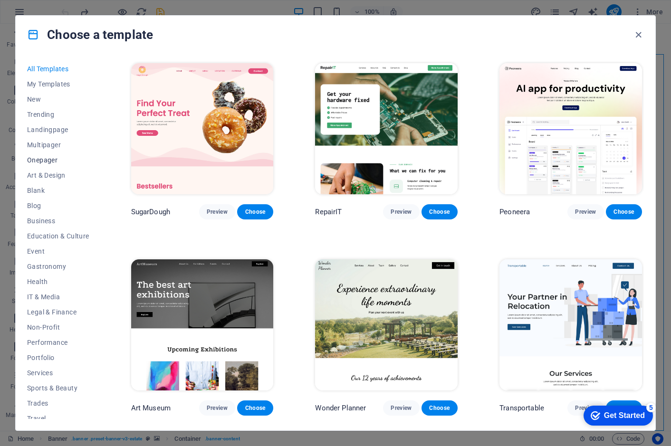
click at [47, 161] on span "Onepager" at bounding box center [58, 160] width 62 height 8
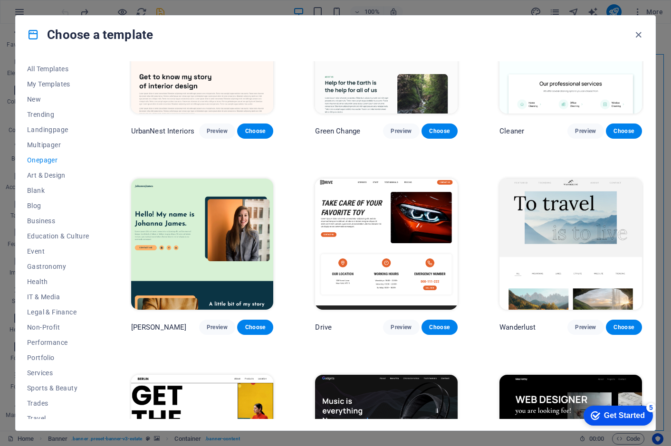
scroll to position [474, 0]
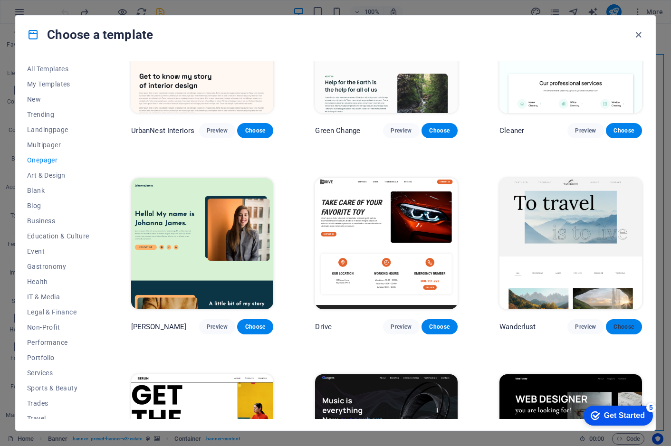
click at [620, 323] on span "Choose" at bounding box center [623, 327] width 21 height 8
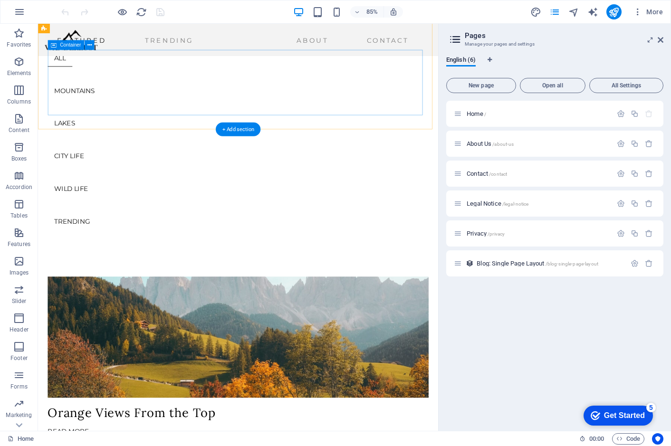
scroll to position [372, 0]
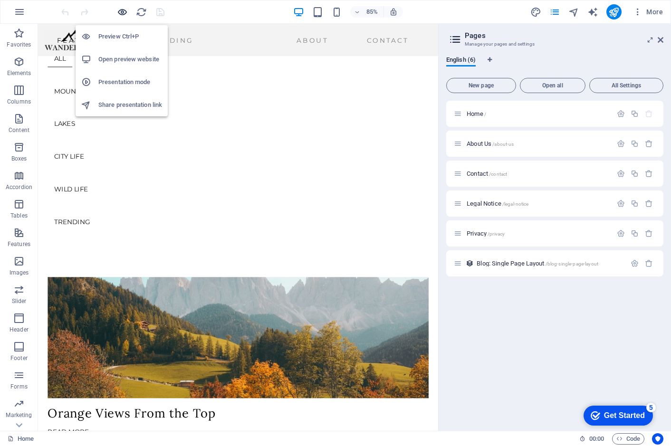
click at [0, 0] on icon "button" at bounding box center [0, 0] width 0 height 0
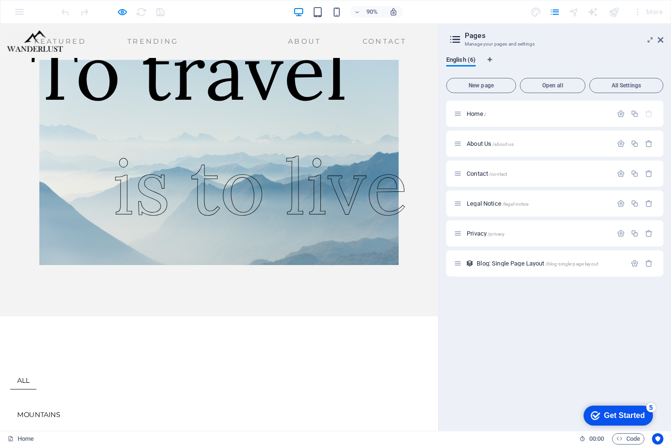
scroll to position [0, 0]
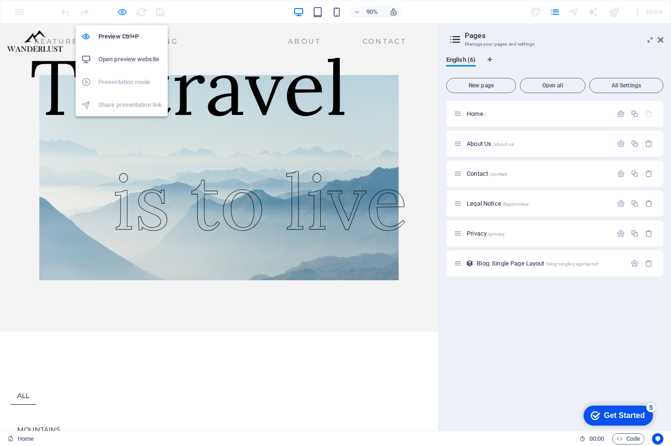
click at [0, 0] on icon "button" at bounding box center [0, 0] width 0 height 0
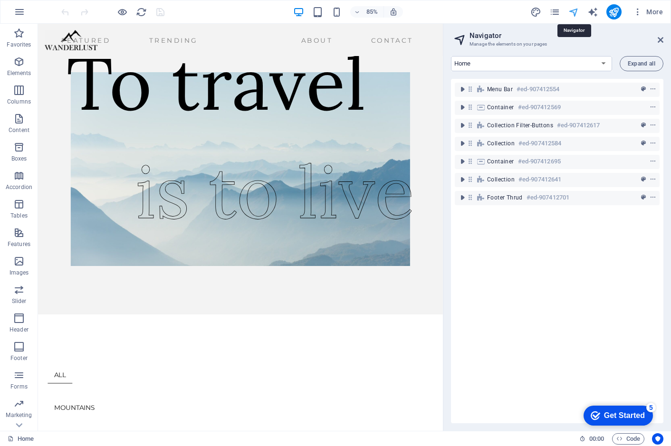
click at [658, 38] on icon at bounding box center [660, 40] width 6 height 8
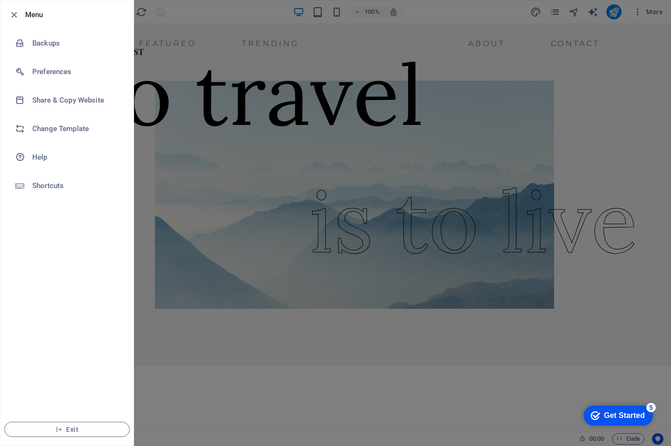
click at [248, 323] on div at bounding box center [335, 223] width 671 height 446
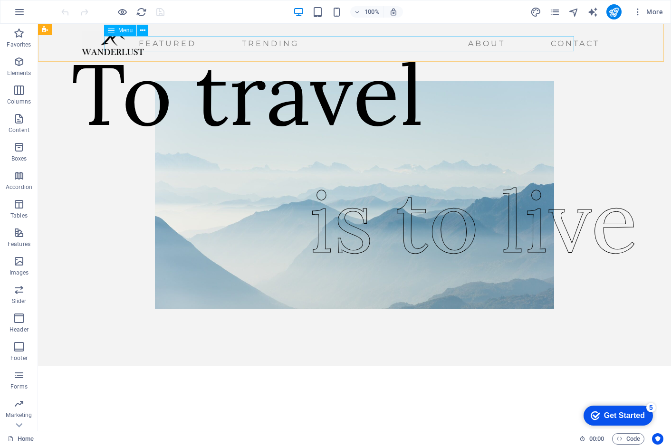
click at [127, 32] on span "Menu" at bounding box center [125, 31] width 14 height 6
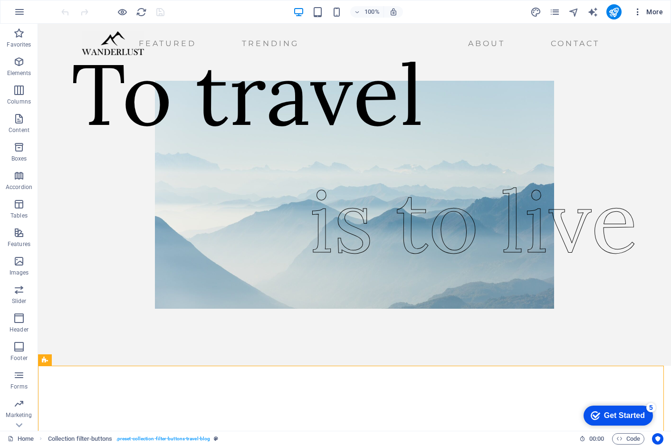
click at [0, 0] on icon "button" at bounding box center [0, 0] width 0 height 0
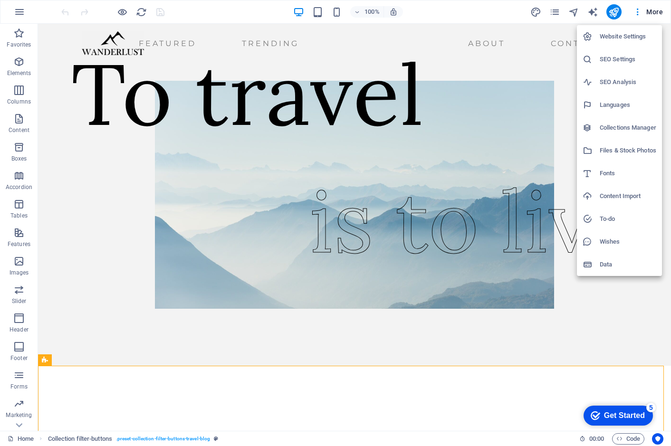
click at [632, 32] on h6 "Website Settings" at bounding box center [627, 36] width 57 height 11
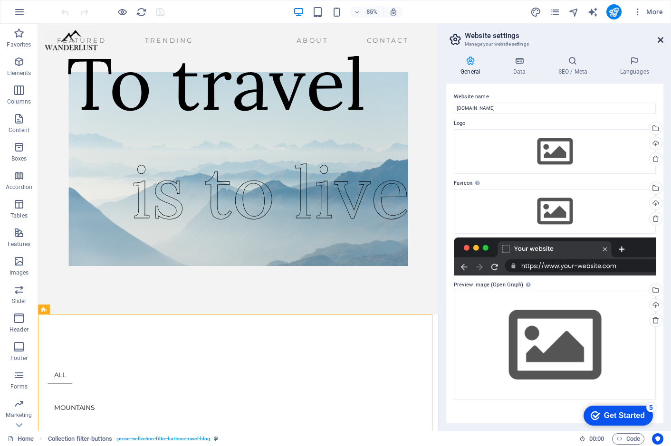
click at [659, 40] on icon at bounding box center [660, 40] width 6 height 8
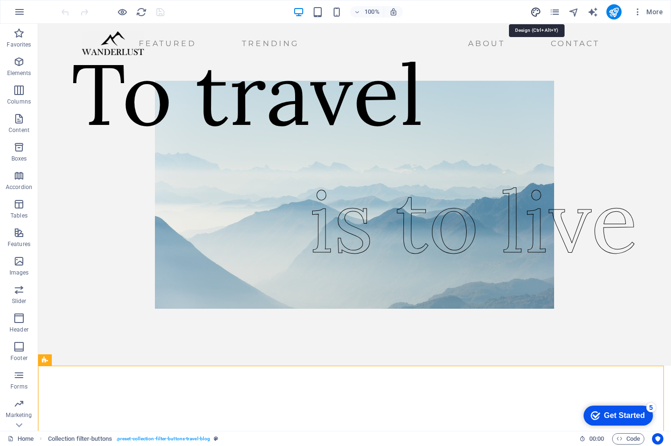
select select "ease-in-out"
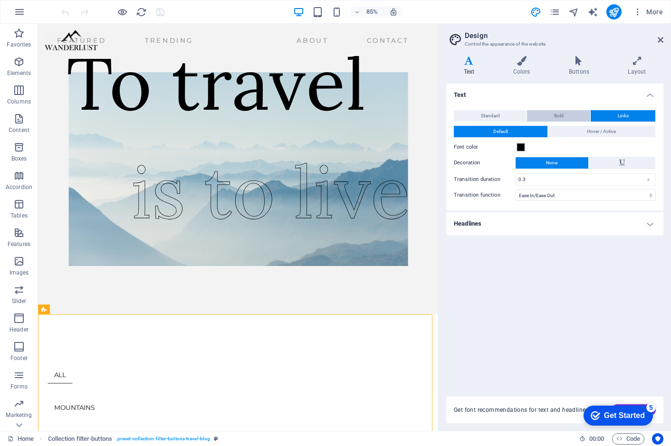
click at [561, 115] on span "Bold" at bounding box center [559, 115] width 10 height 11
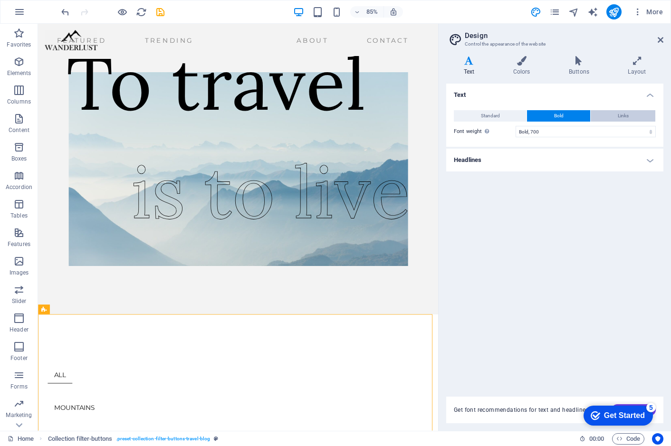
click at [613, 111] on button "Links" at bounding box center [622, 115] width 65 height 11
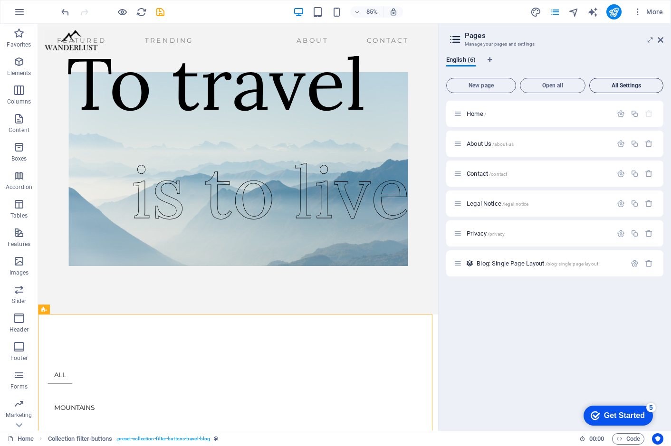
click at [632, 83] on span "All Settings" at bounding box center [626, 86] width 66 height 6
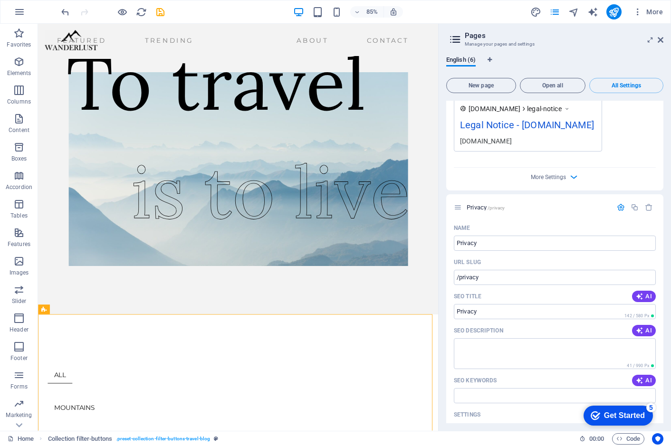
scroll to position [1455, 0]
click at [661, 39] on icon at bounding box center [660, 40] width 6 height 8
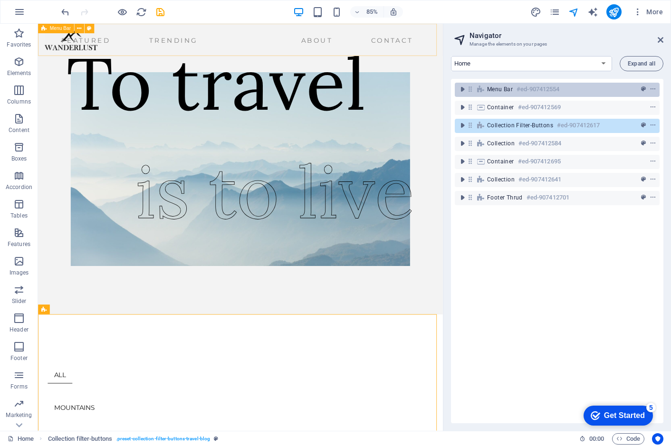
click at [543, 91] on h6 "#ed-907412554" at bounding box center [537, 89] width 43 height 11
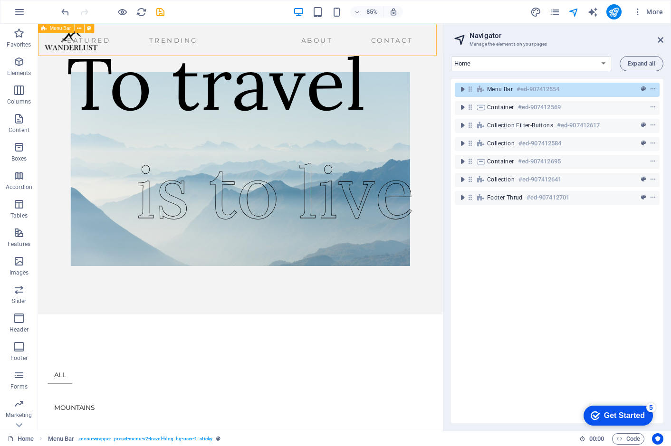
click at [543, 91] on h6 "#ed-907412554" at bounding box center [537, 89] width 43 height 11
select select "px"
select select "header"
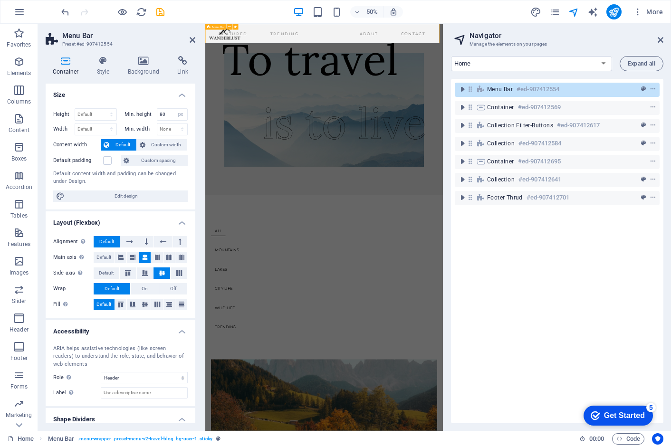
click at [484, 90] on icon at bounding box center [480, 90] width 10 height 8
click at [192, 39] on icon at bounding box center [193, 40] width 6 height 8
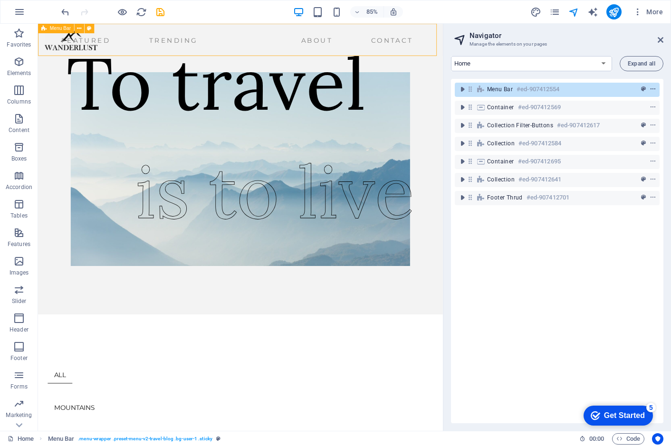
click at [652, 87] on icon "context-menu" at bounding box center [652, 89] width 7 height 7
click at [484, 328] on div "Menu Bar #ed-907412554 Container #ed-907412569 Collection filter-buttons #ed-90…" at bounding box center [557, 251] width 212 height 344
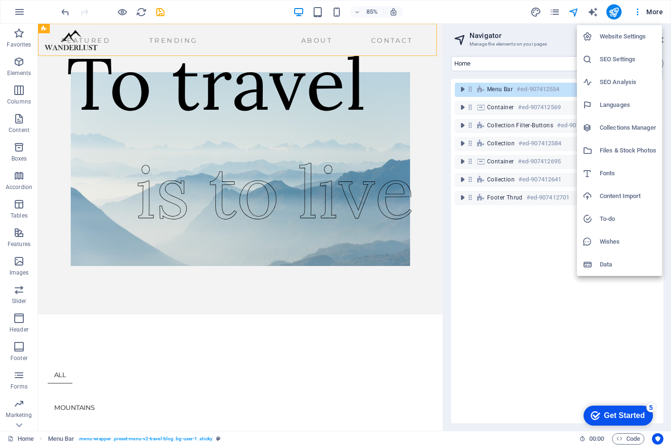
click at [501, 320] on div at bounding box center [335, 223] width 671 height 446
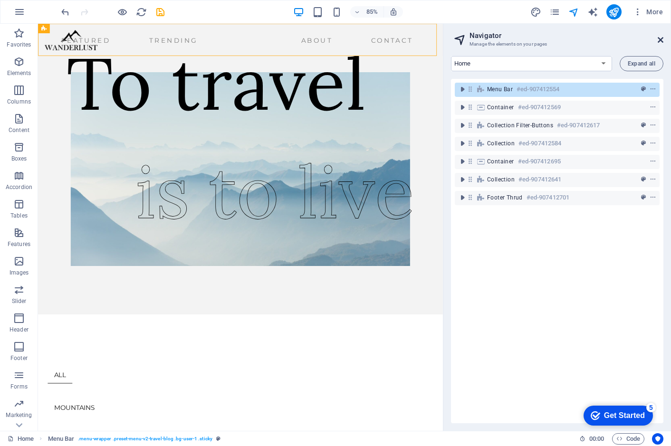
click at [660, 41] on icon at bounding box center [660, 40] width 6 height 8
